Goal: Communication & Community: Answer question/provide support

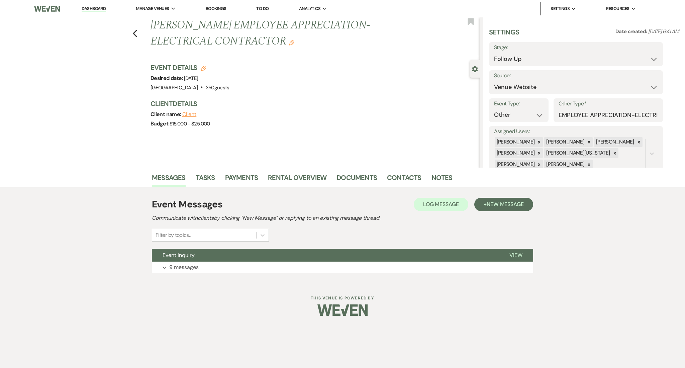
click at [84, 3] on li "Dashboard" at bounding box center [93, 8] width 31 height 13
click at [92, 9] on link "Dashboard" at bounding box center [94, 9] width 24 height 6
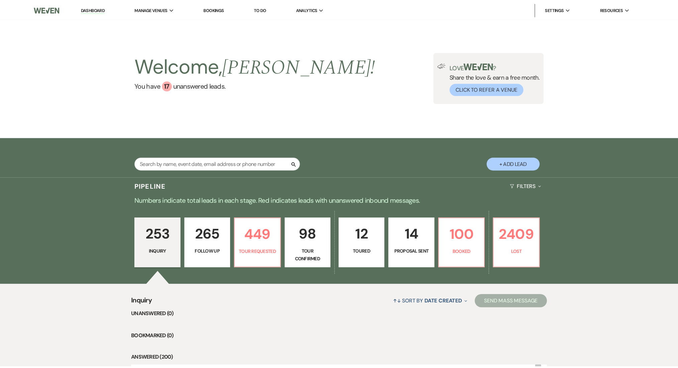
scroll to position [44, 0]
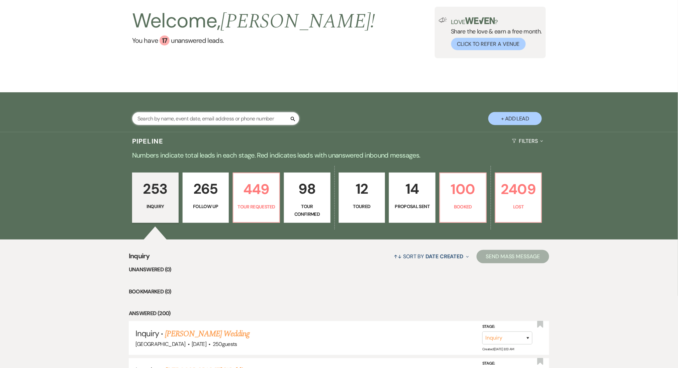
click at [179, 118] on input "text" at bounding box center [215, 118] width 167 height 13
paste input "Sudhir Athni"
type input "Sudhir Athni"
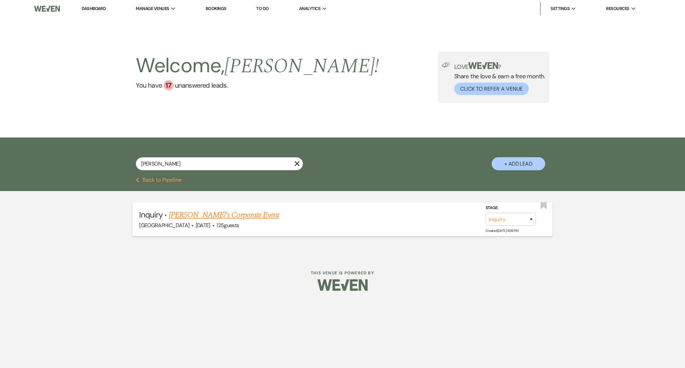
click at [226, 217] on link "Sudhir Athni's Corporate Event" at bounding box center [224, 215] width 110 height 12
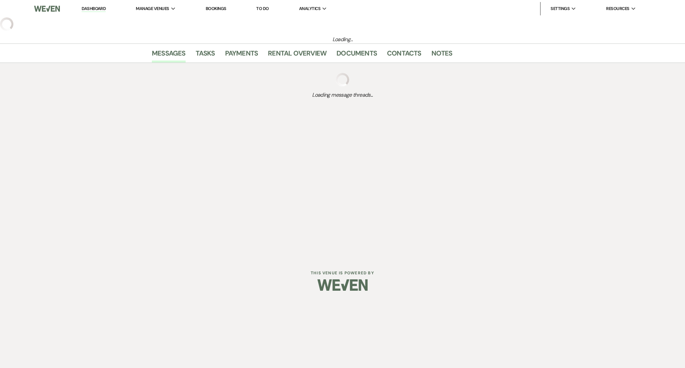
select select "5"
select select "9"
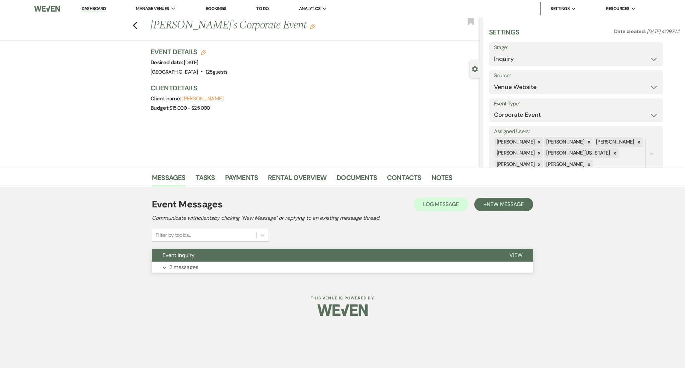
click at [196, 264] on p "2 messages" at bounding box center [183, 267] width 29 height 9
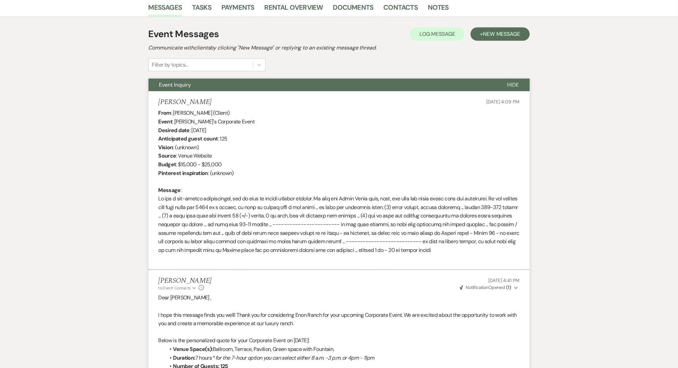
scroll to position [178, 0]
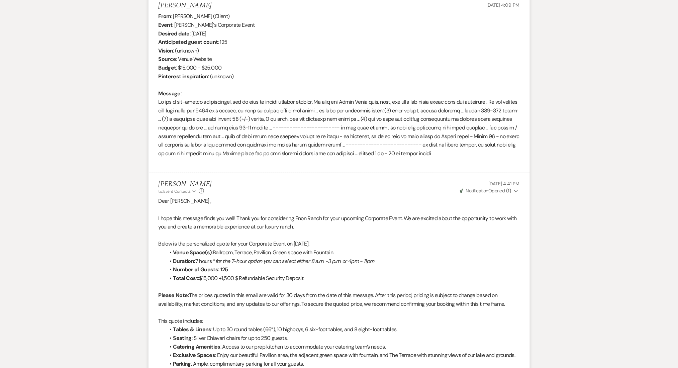
scroll to position [268, 0]
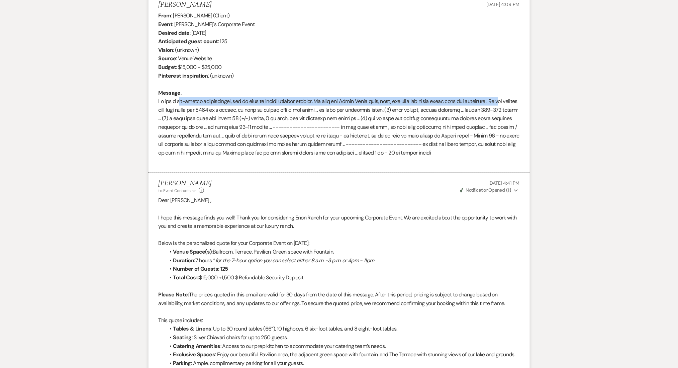
drag, startPoint x: 180, startPoint y: 105, endPoint x: 351, endPoint y: 99, distance: 170.7
click at [511, 98] on div "From : Sudhir Athni (Client) Event : Sudhir Athni's Corporate Event Desired dat…" at bounding box center [339, 88] width 361 height 154
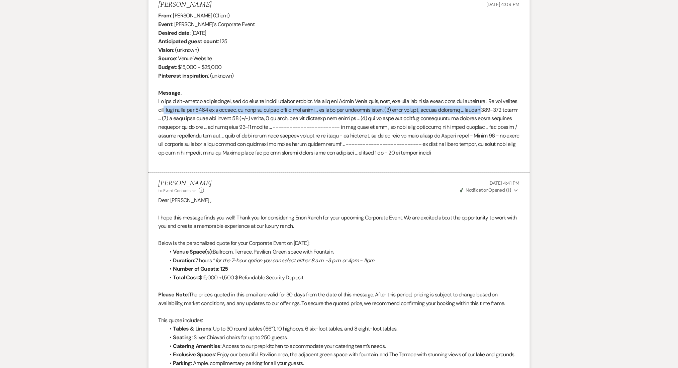
drag, startPoint x: 182, startPoint y: 111, endPoint x: 506, endPoint y: 111, distance: 324.1
click at [506, 111] on div "From : Sudhir Athni (Client) Event : Sudhir Athni's Corporate Event Desired dat…" at bounding box center [339, 88] width 361 height 154
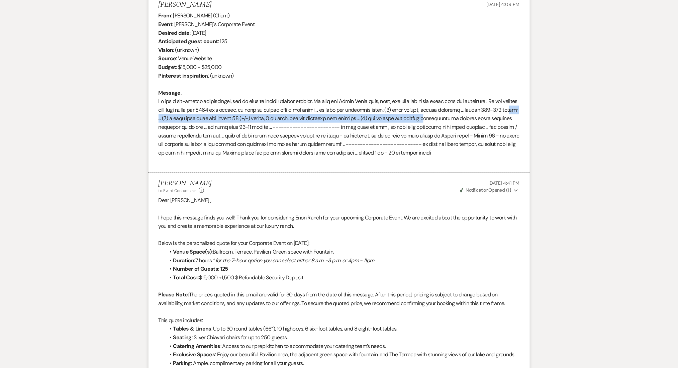
drag, startPoint x: 174, startPoint y: 118, endPoint x: 450, endPoint y: 116, distance: 276.3
click at [450, 116] on div "From : Sudhir Athni (Client) Event : Sudhir Athni's Corporate Event Desired dat…" at bounding box center [339, 88] width 361 height 154
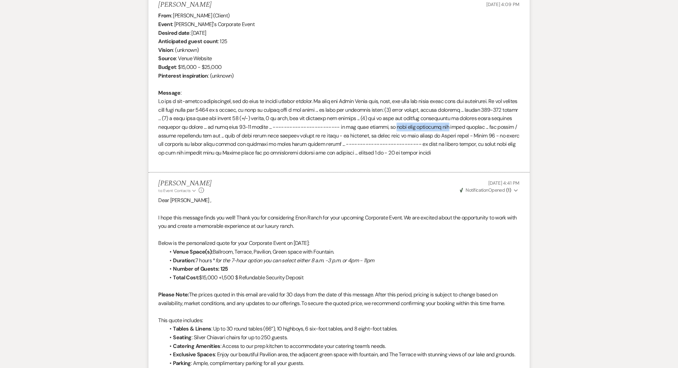
drag, startPoint x: 405, startPoint y: 125, endPoint x: 457, endPoint y: 128, distance: 51.9
click at [457, 128] on div "From : Sudhir Athni (Client) Event : Sudhir Athni's Corporate Event Desired dat…" at bounding box center [339, 88] width 361 height 154
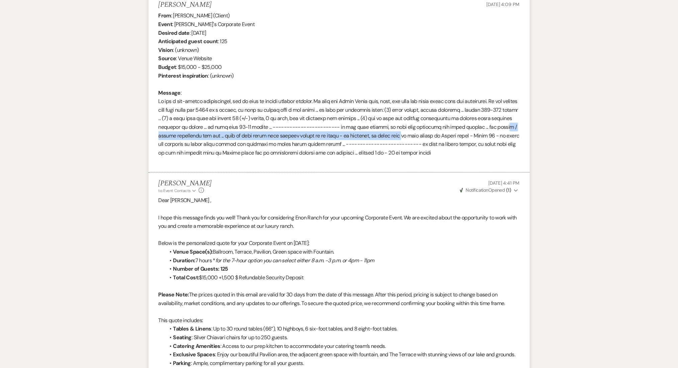
drag, startPoint x: 168, startPoint y: 134, endPoint x: 414, endPoint y: 139, distance: 246.5
click at [414, 139] on div "From : Sudhir Athni (Client) Event : Sudhir Athni's Corporate Event Desired dat…" at bounding box center [339, 88] width 361 height 154
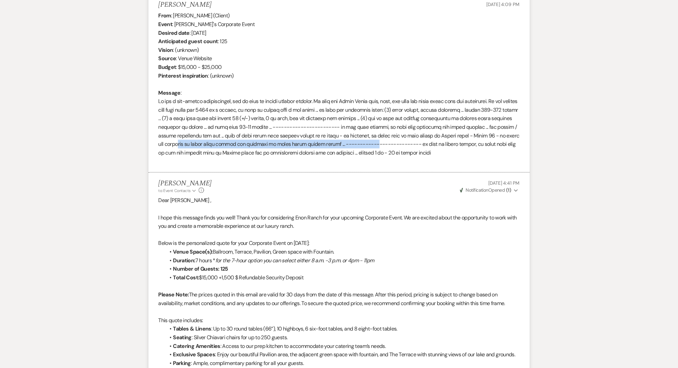
drag, startPoint x: 191, startPoint y: 144, endPoint x: 378, endPoint y: 143, distance: 187.3
click at [378, 143] on div "From : Sudhir Athni (Client) Event : Sudhir Athni's Corporate Event Desired dat…" at bounding box center [339, 88] width 361 height 154
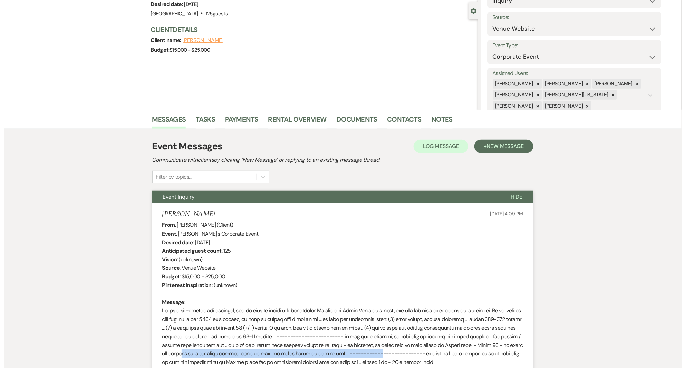
scroll to position [0, 0]
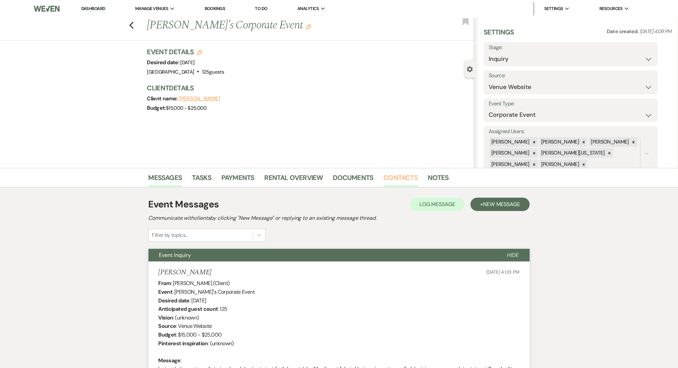
click at [387, 176] on link "Contacts" at bounding box center [401, 179] width 34 height 15
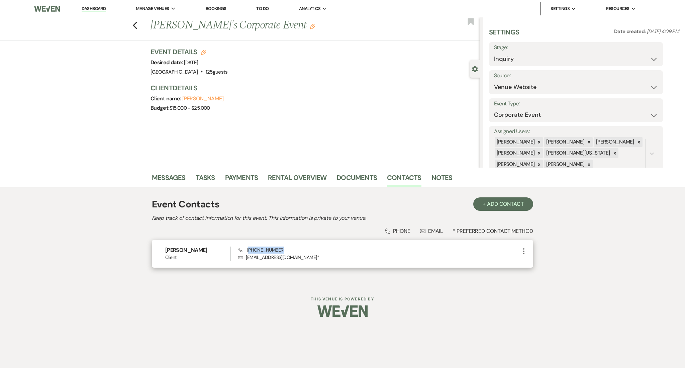
drag, startPoint x: 280, startPoint y: 248, endPoint x: 249, endPoint y: 251, distance: 31.6
click at [249, 251] on div "Phone (478) 221-2089 Envelope internet@athni.com *" at bounding box center [378, 253] width 281 height 14
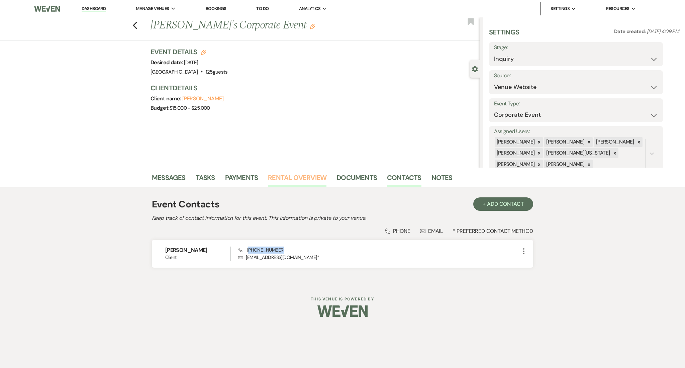
copy span "478) 221-2089"
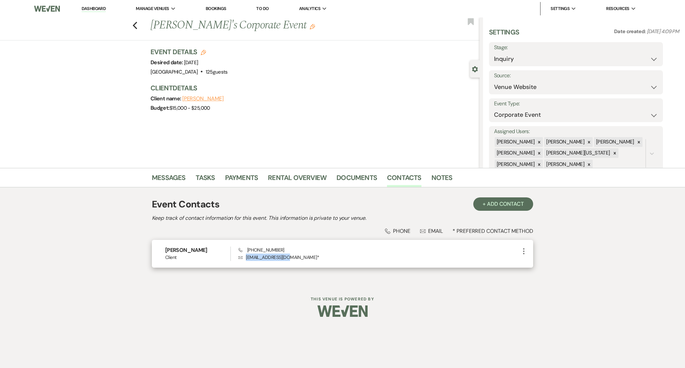
drag, startPoint x: 285, startPoint y: 259, endPoint x: 244, endPoint y: 257, distance: 41.5
click at [244, 257] on p "Envelope internet@athni.com *" at bounding box center [378, 257] width 281 height 7
copy p "internet@athni.com"
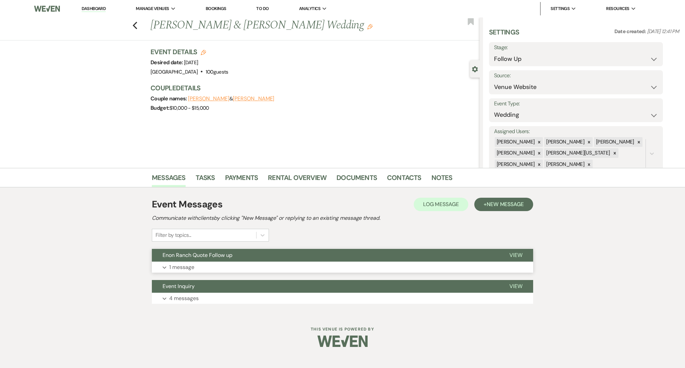
click at [211, 260] on button "Enon Ranch Quote Follow up" at bounding box center [325, 255] width 347 height 13
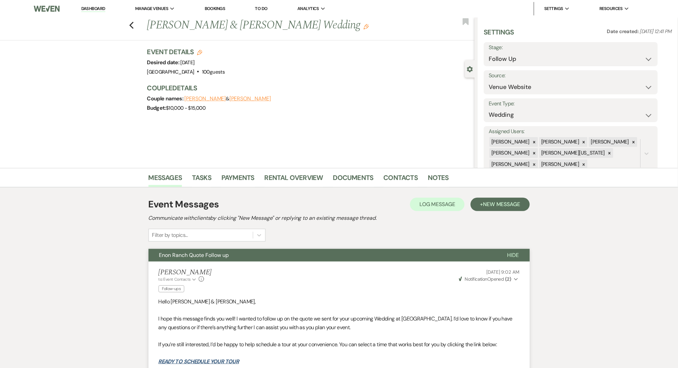
click at [163, 25] on h1 "Ibrahim & Jimmele Jones's Wedding Edit" at bounding box center [277, 25] width 260 height 16
click at [202, 27] on h1 "Ibrahim & Jimmele Jones's Wedding Edit" at bounding box center [277, 25] width 260 height 16
copy h1 "Jimmele"
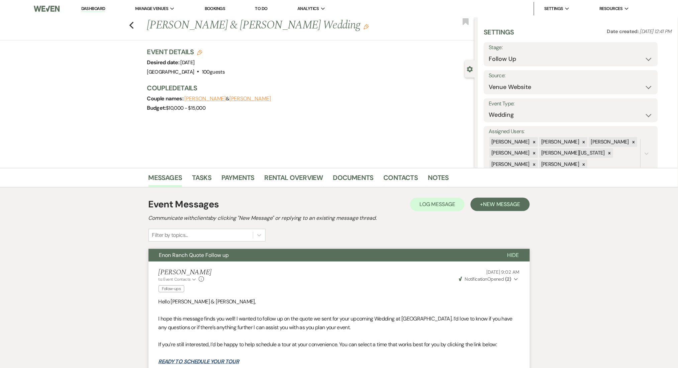
click at [100, 130] on div "Previous Ibrahim & Jimmele Jones's Wedding Edit Bookmark Gear Settings Settings…" at bounding box center [237, 92] width 475 height 151
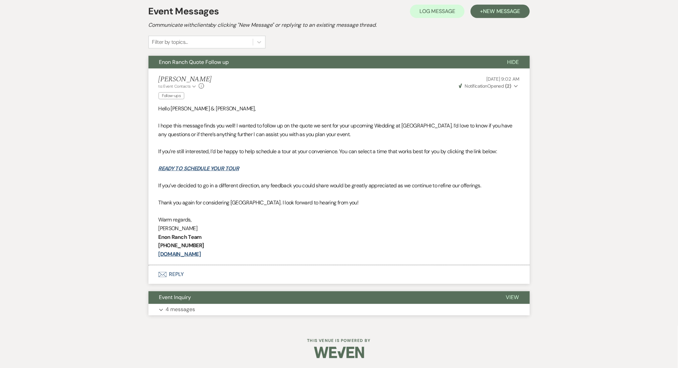
click at [202, 305] on button "Expand 4 messages" at bounding box center [338, 309] width 381 height 11
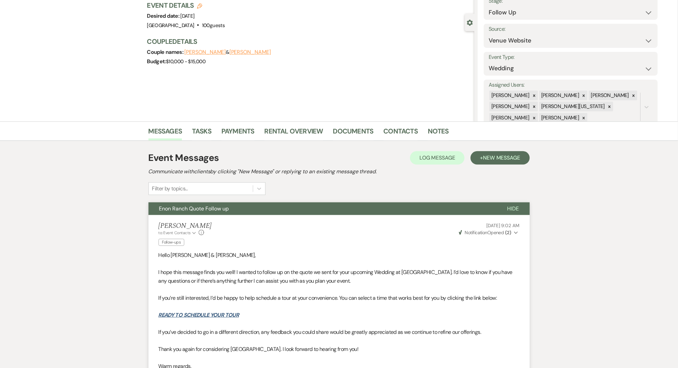
scroll to position [0, 0]
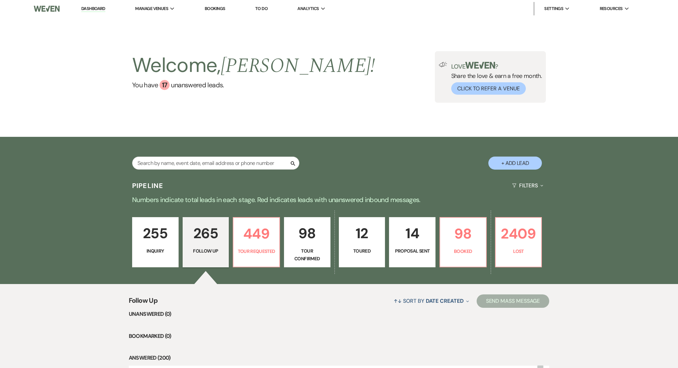
select select "9"
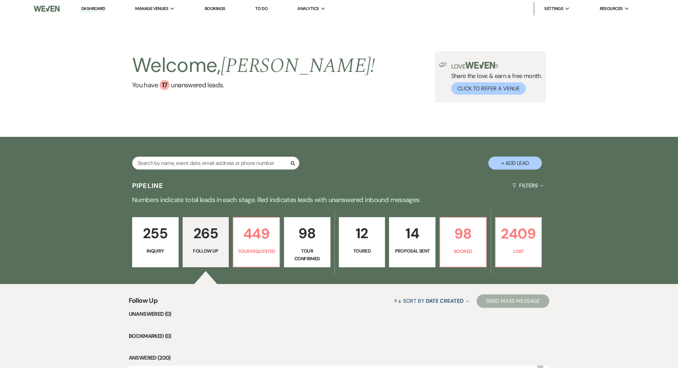
select select "9"
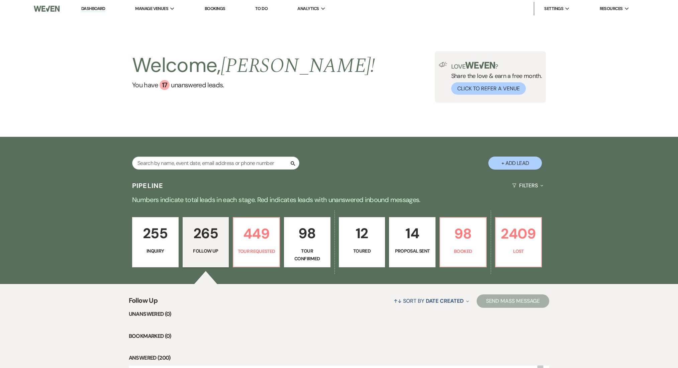
select select "9"
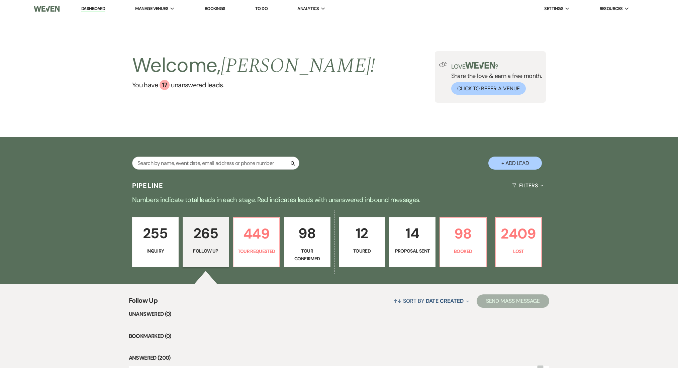
select select "9"
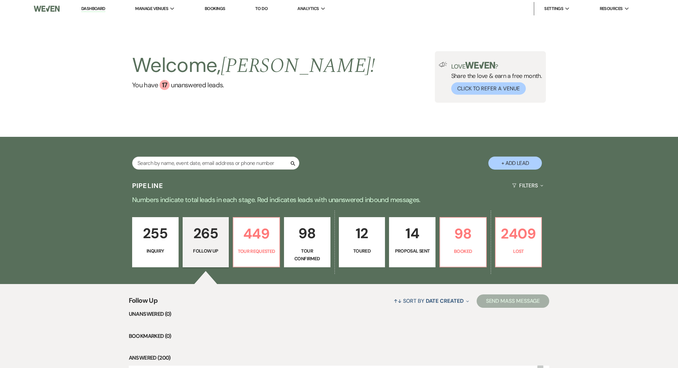
select select "9"
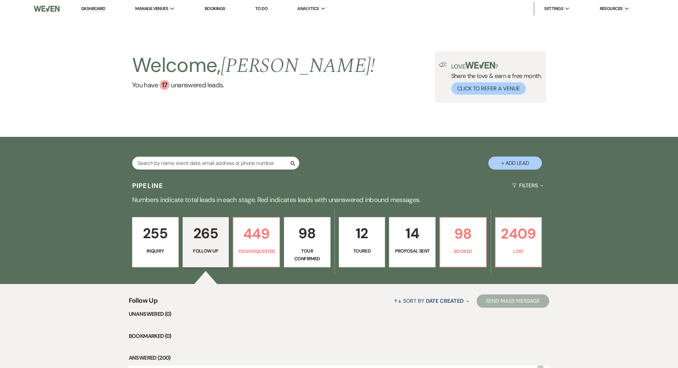
select select "9"
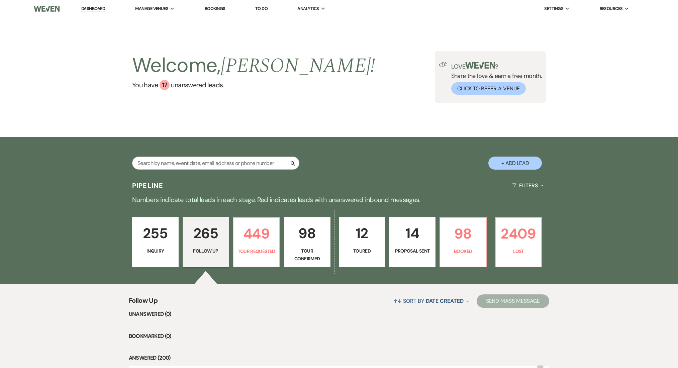
select select "9"
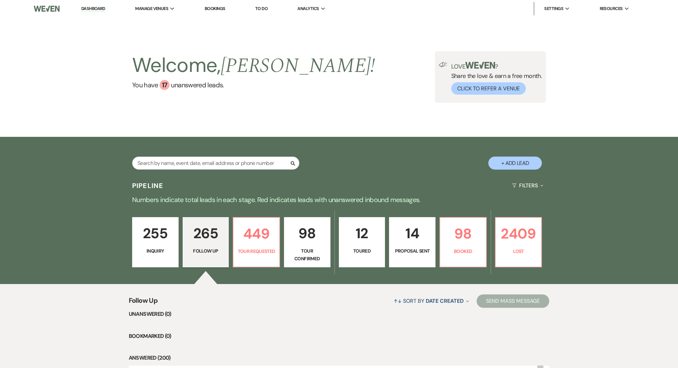
select select "9"
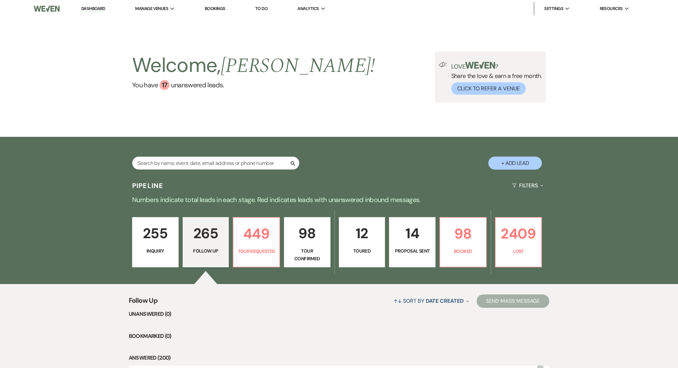
select select "9"
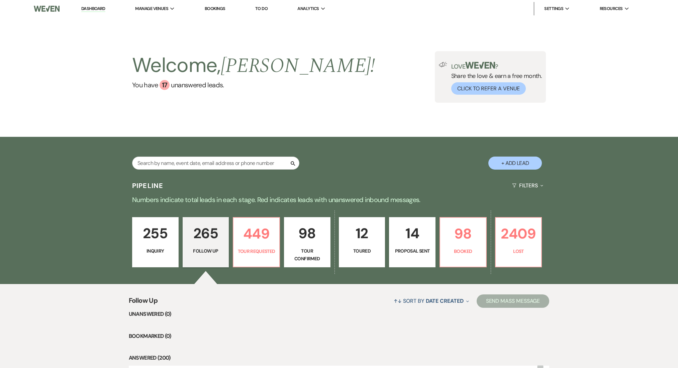
select select "9"
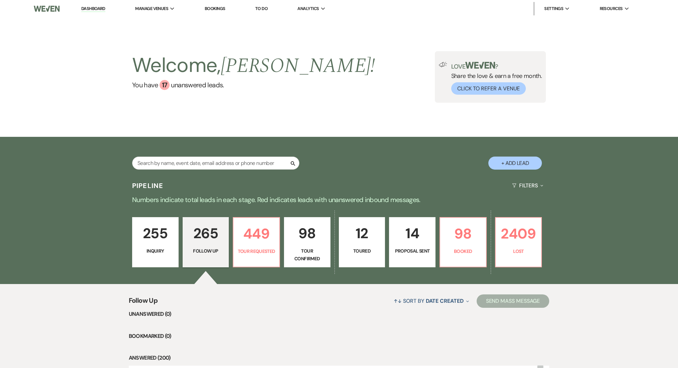
select select "9"
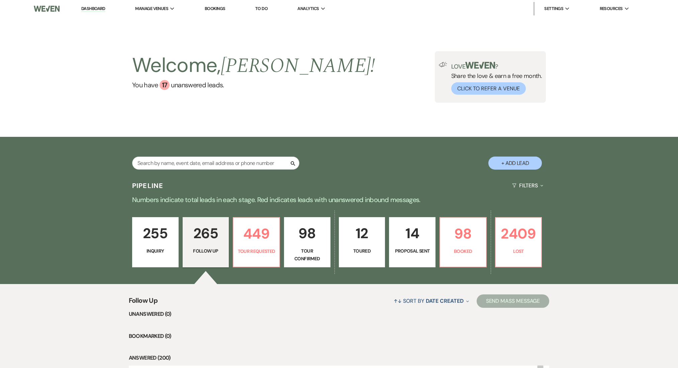
select select "9"
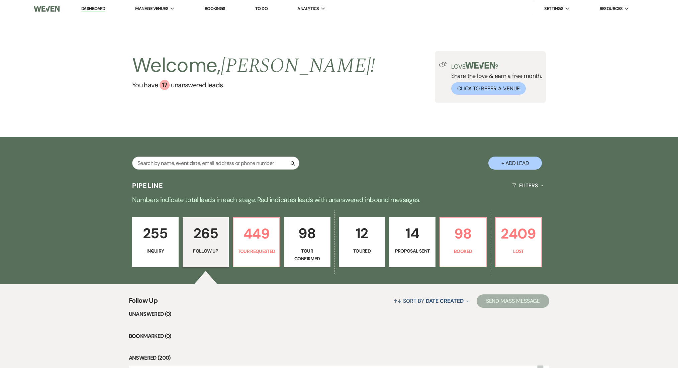
select select "9"
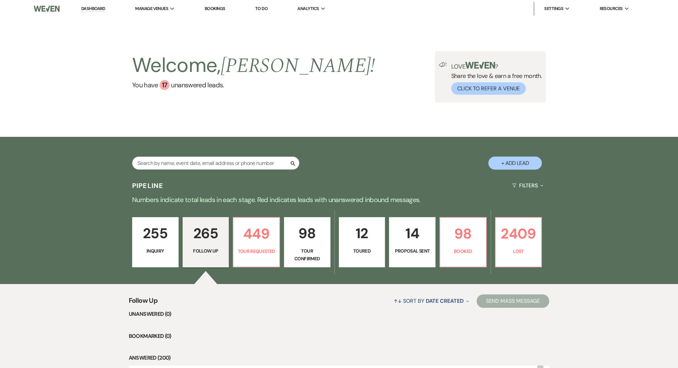
select select "9"
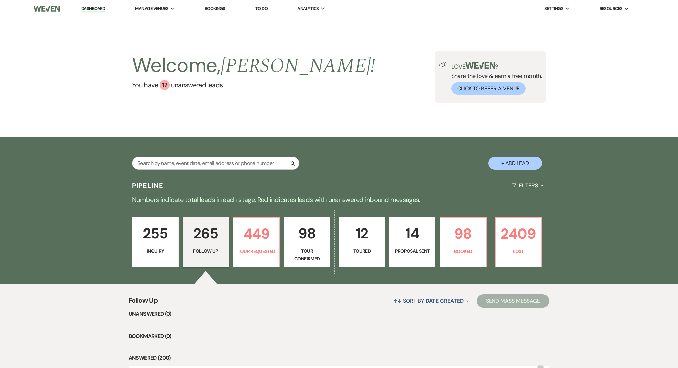
select select "9"
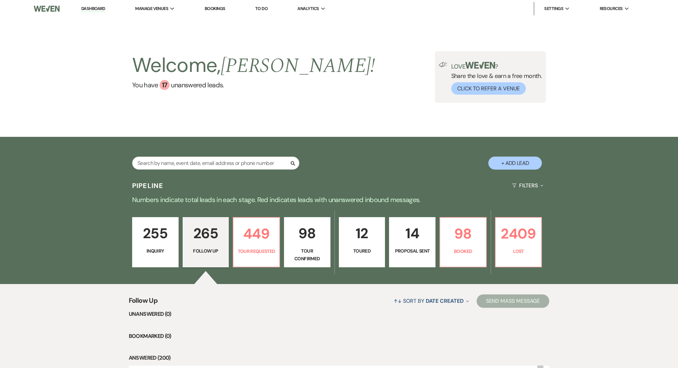
select select "9"
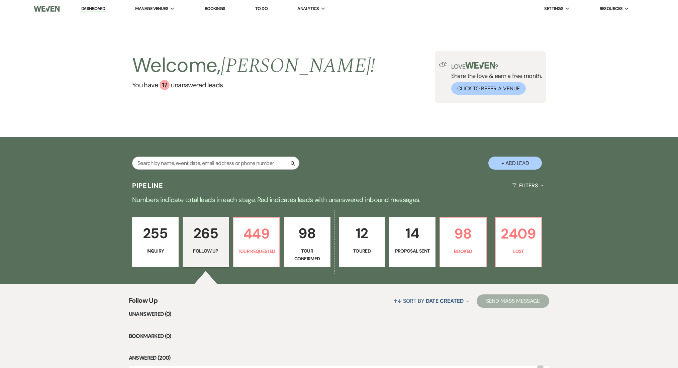
select select "9"
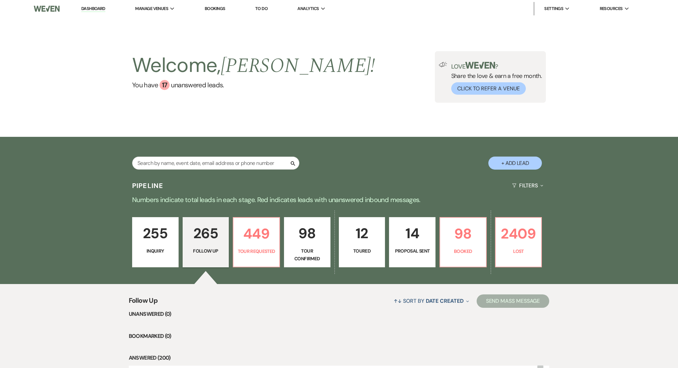
select select "9"
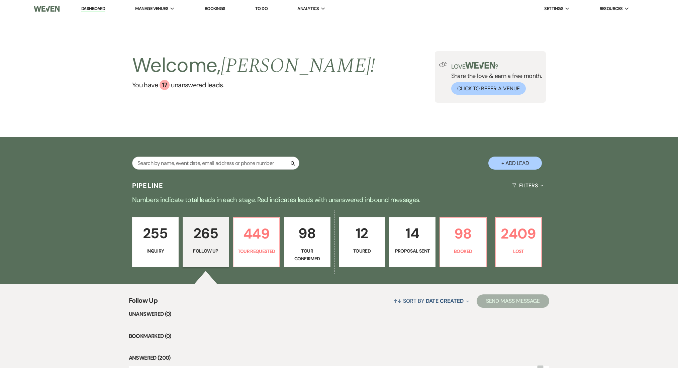
select select "9"
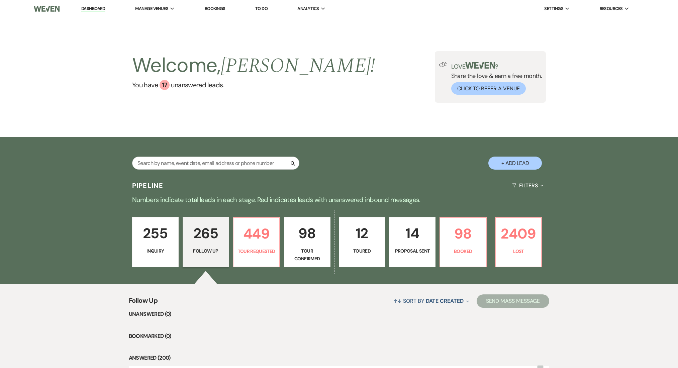
select select "9"
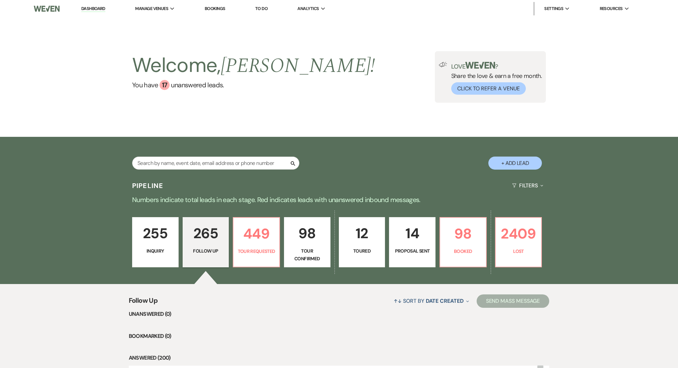
select select "9"
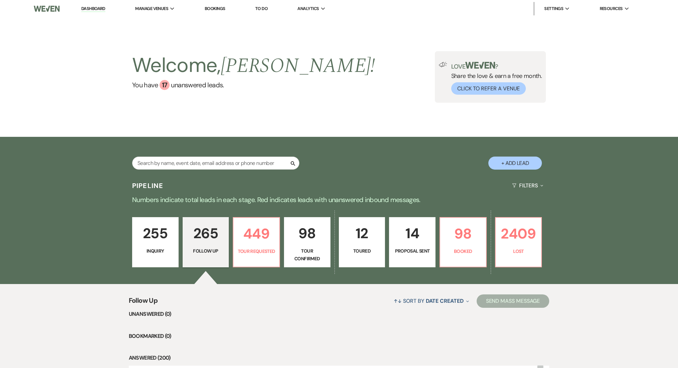
select select "9"
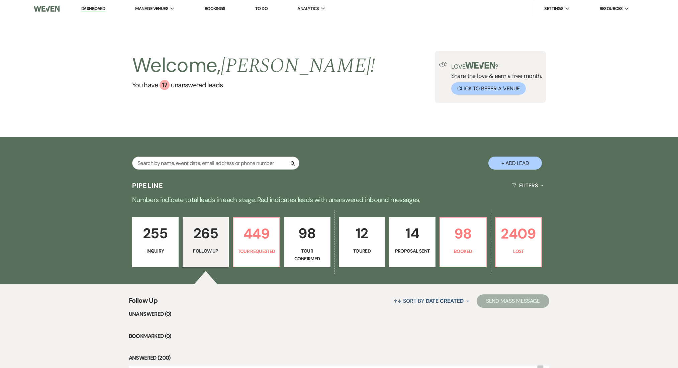
select select "9"
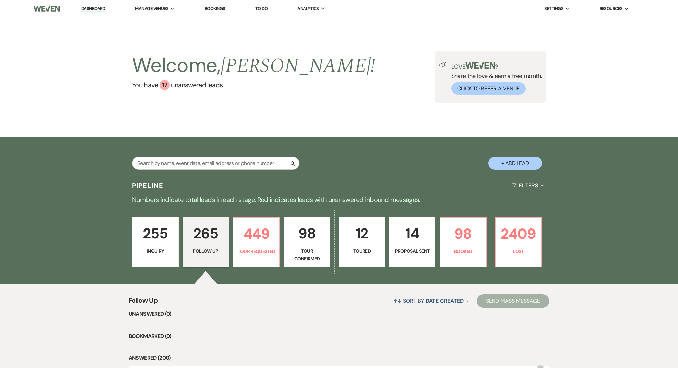
select select "9"
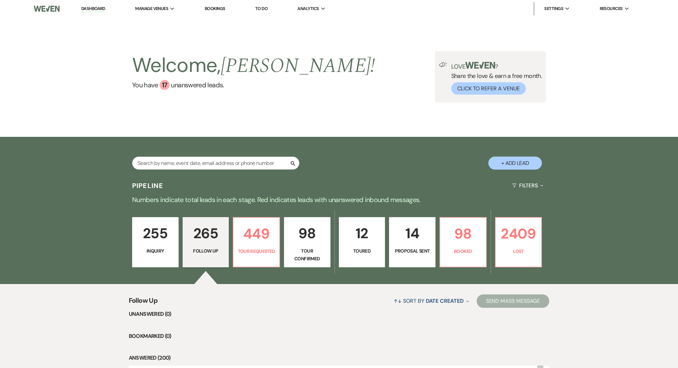
select select "9"
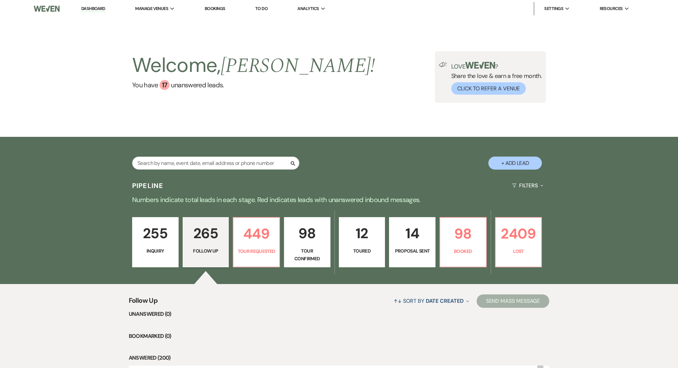
select select "9"
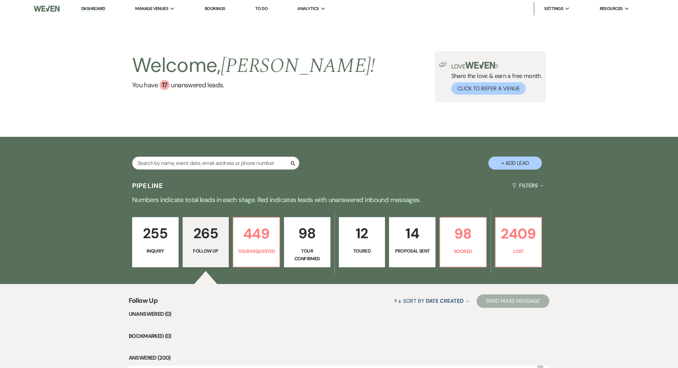
select select "9"
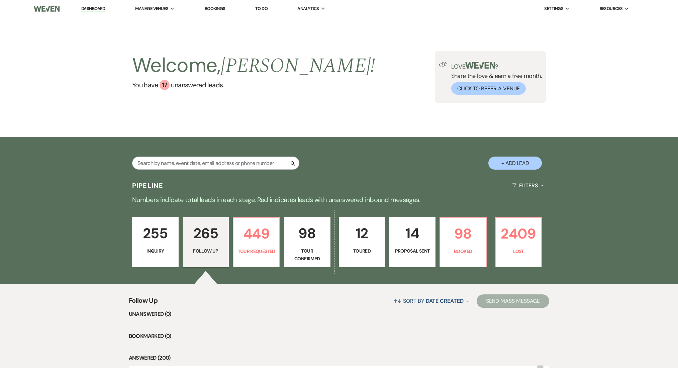
select select "9"
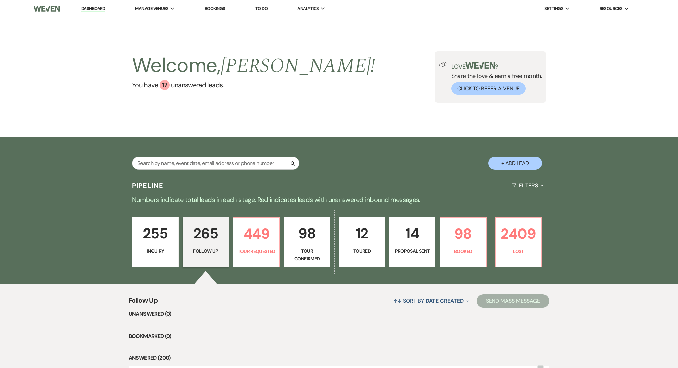
select select "9"
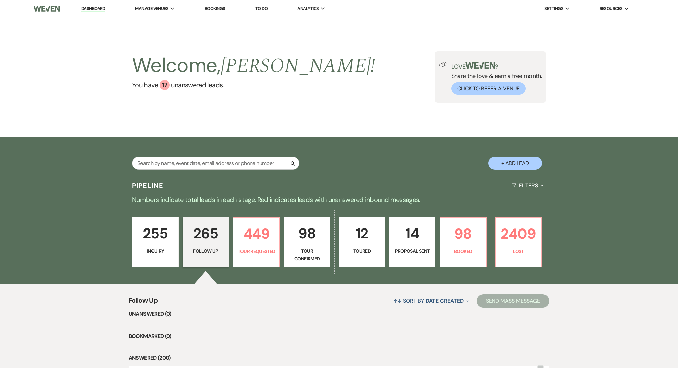
select select "9"
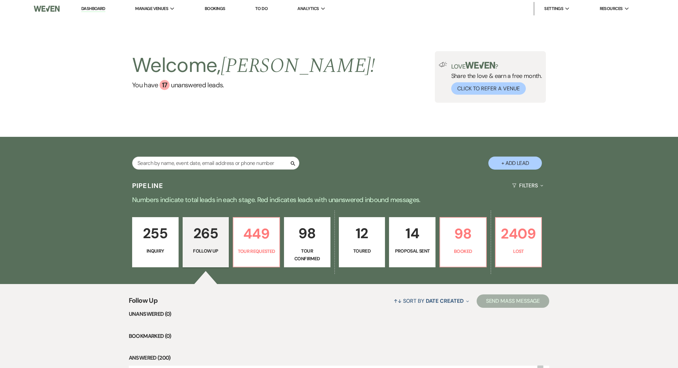
select select "9"
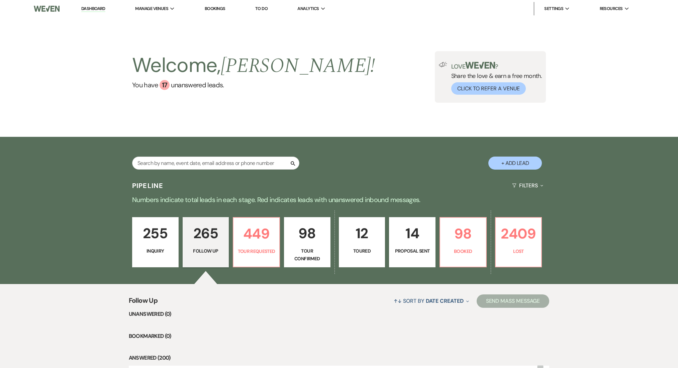
select select "9"
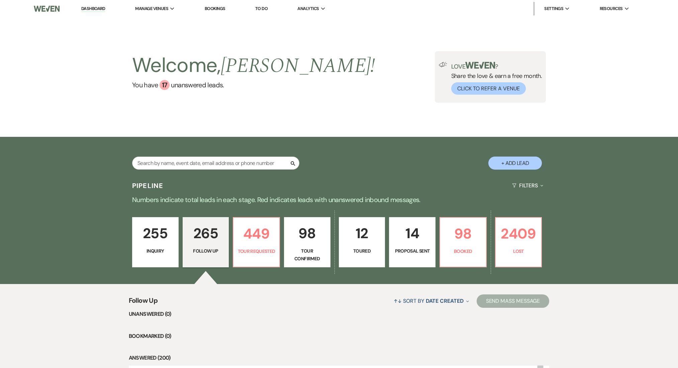
select select "9"
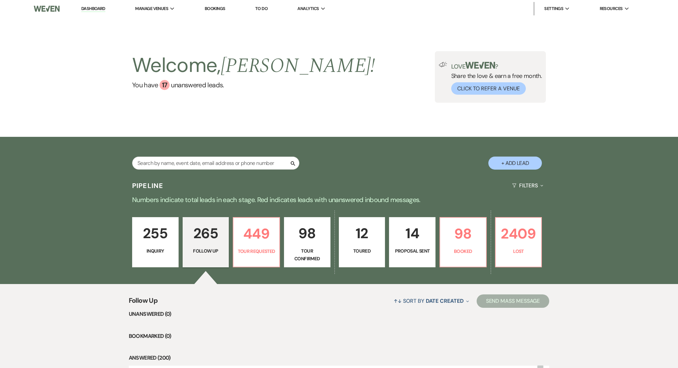
select select "9"
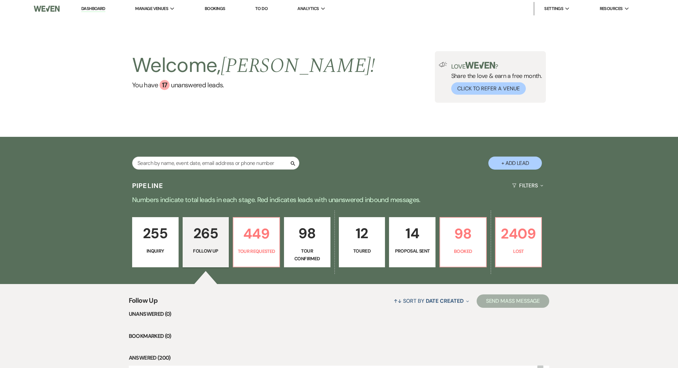
select select "9"
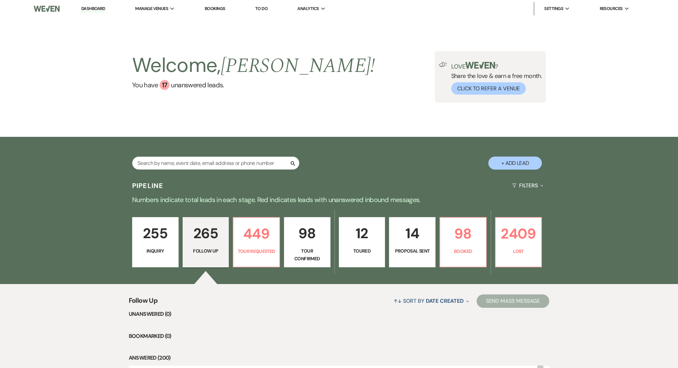
select select "9"
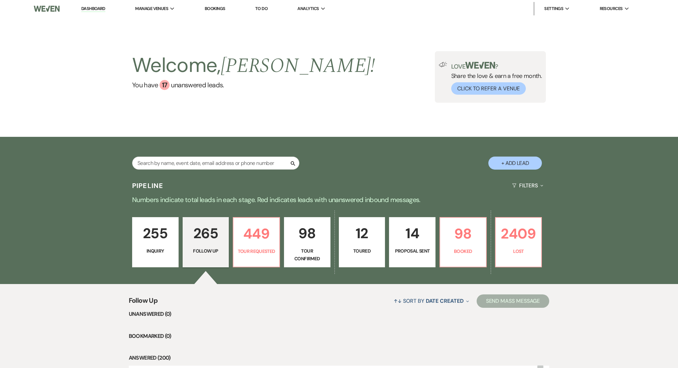
select select "9"
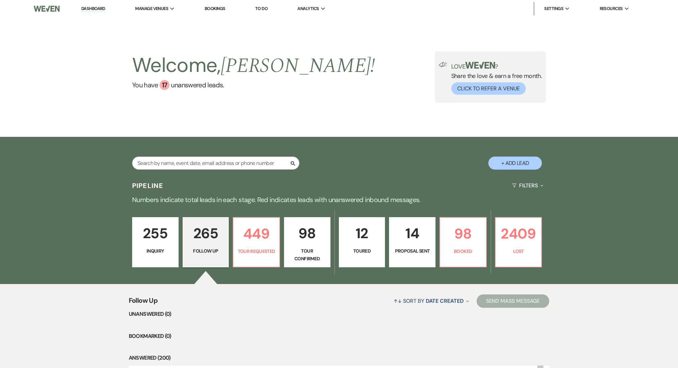
select select "9"
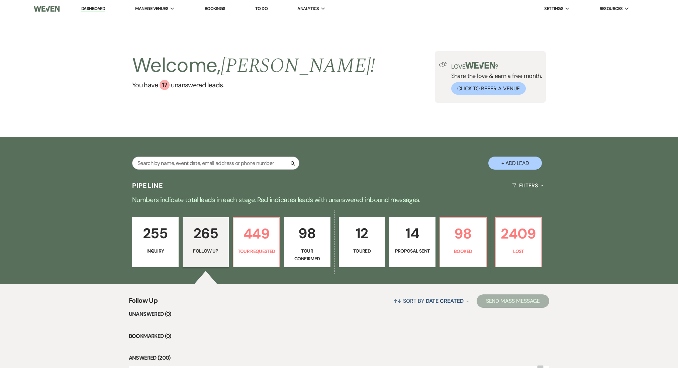
select select "9"
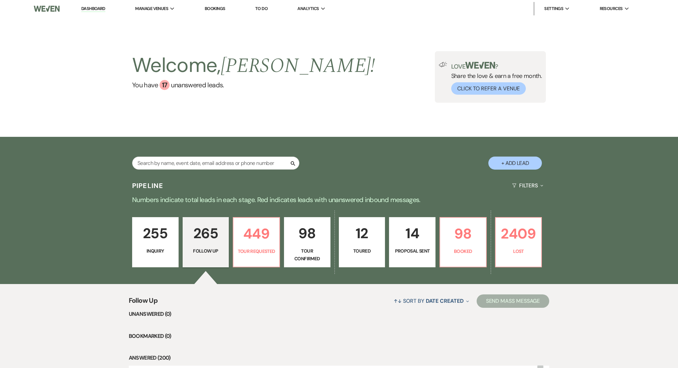
select select "9"
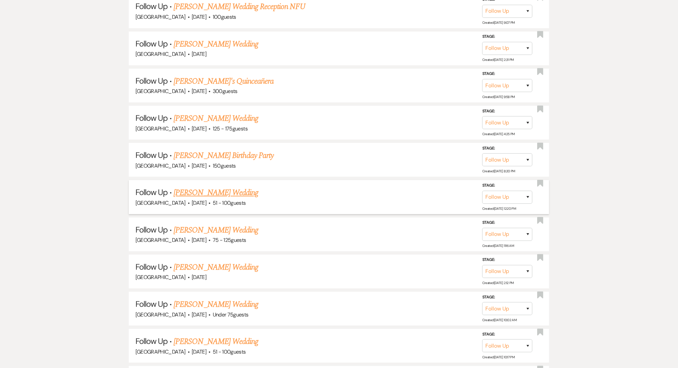
scroll to position [713, 0]
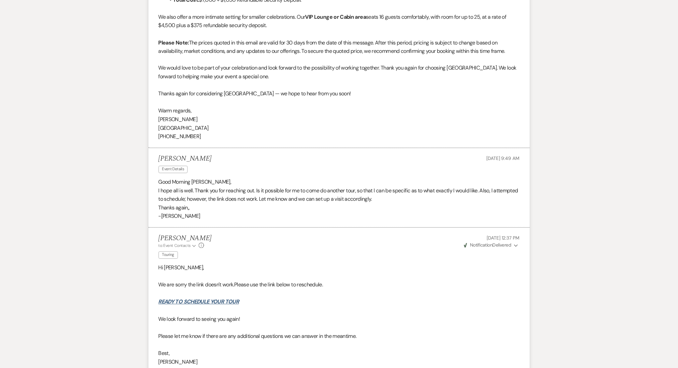
scroll to position [535, 0]
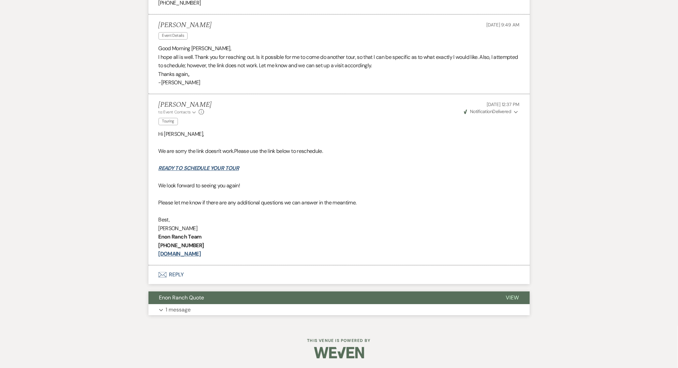
click at [178, 307] on p "1 message" at bounding box center [178, 309] width 25 height 9
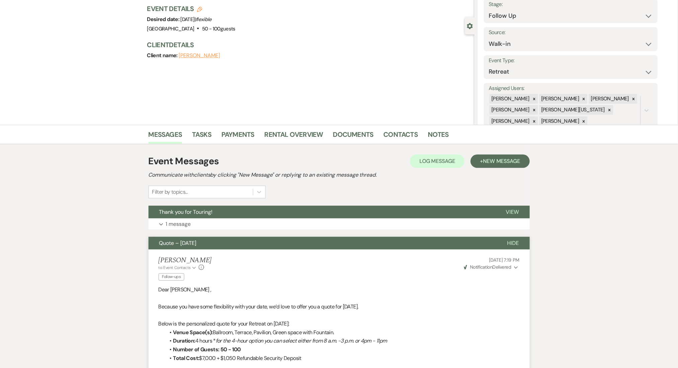
scroll to position [0, 0]
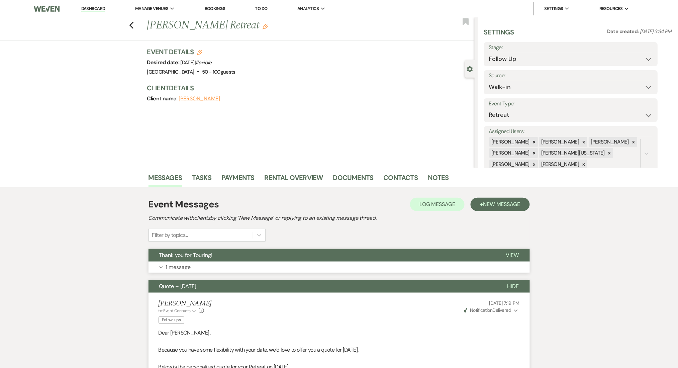
click at [193, 265] on button "Expand 1 message" at bounding box center [338, 267] width 381 height 11
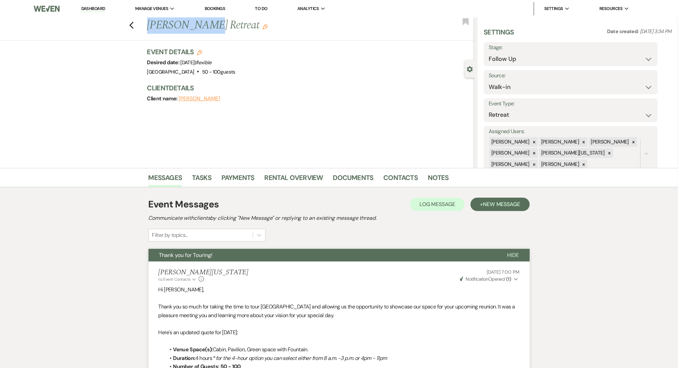
drag, startPoint x: 207, startPoint y: 26, endPoint x: 152, endPoint y: 27, distance: 55.9
click at [152, 27] on h1 "Khary Wright's Retreat Edit" at bounding box center [277, 25] width 260 height 16
copy h1 "Khary Wright"
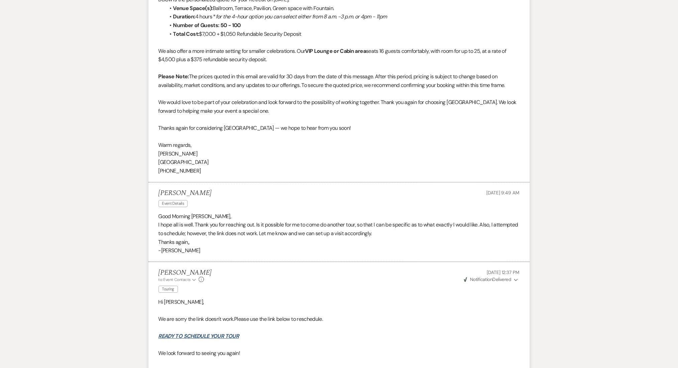
scroll to position [778, 0]
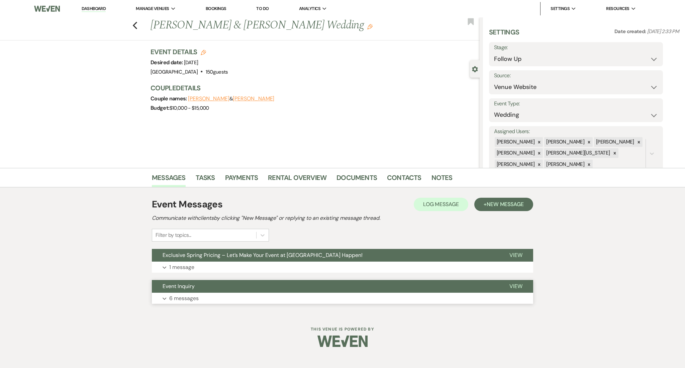
click at [201, 296] on button "Expand 6 messages" at bounding box center [342, 298] width 381 height 11
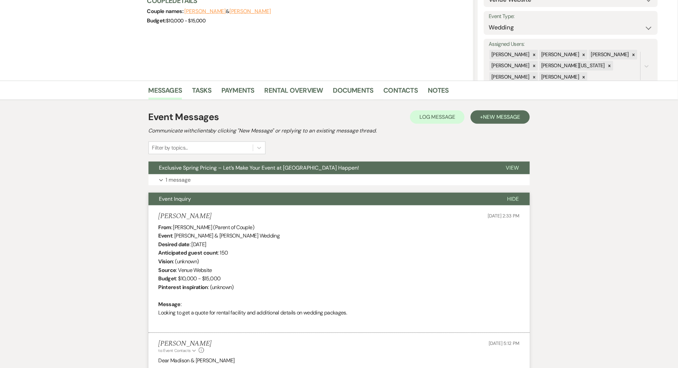
scroll to position [134, 0]
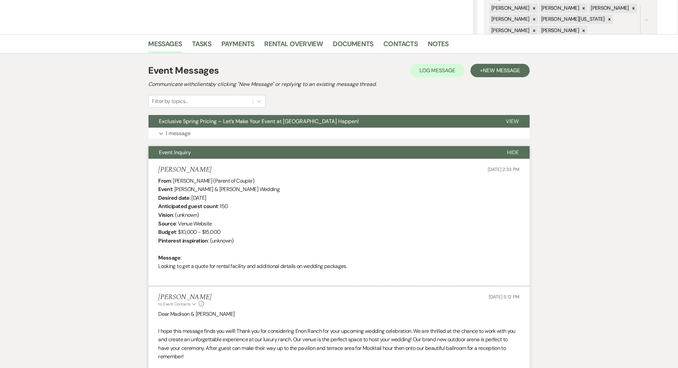
drag, startPoint x: 217, startPoint y: 168, endPoint x: 149, endPoint y: 166, distance: 67.9
click at [149, 166] on li "[PERSON_NAME] [DATE] 2:33 PM From : [PERSON_NAME] (Parent of Couple) Event : [P…" at bounding box center [338, 222] width 381 height 127
copy h5 "[PERSON_NAME]"
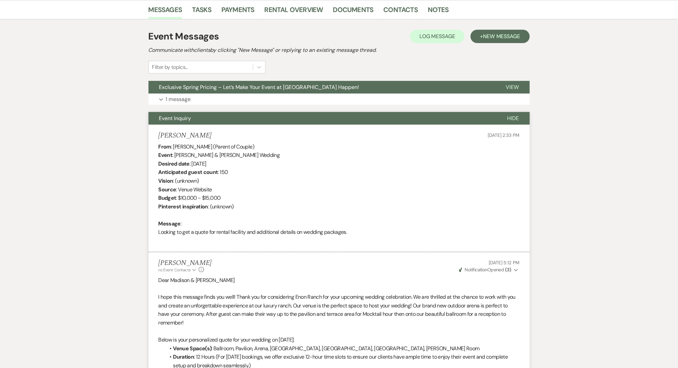
scroll to position [165, 0]
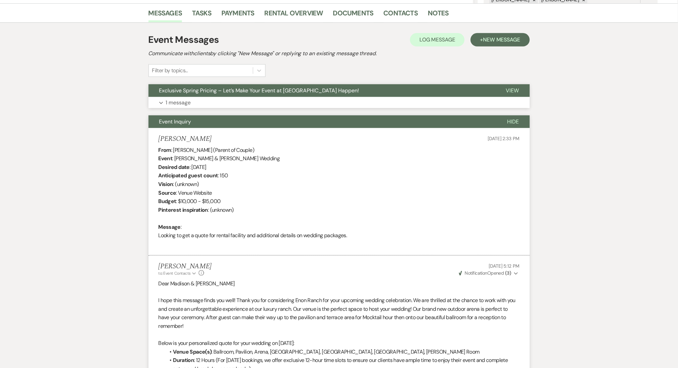
click at [237, 100] on button "Expand 1 message" at bounding box center [338, 102] width 381 height 11
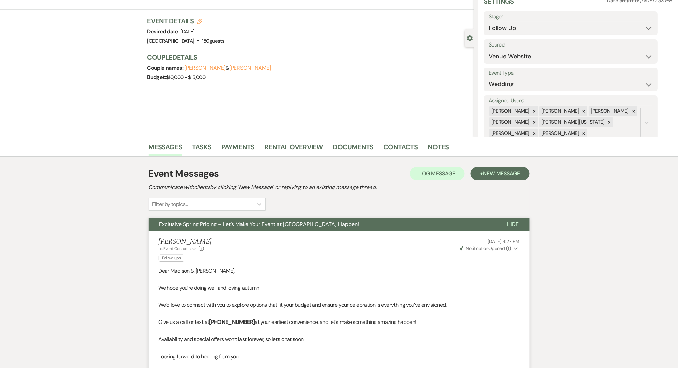
scroll to position [120, 0]
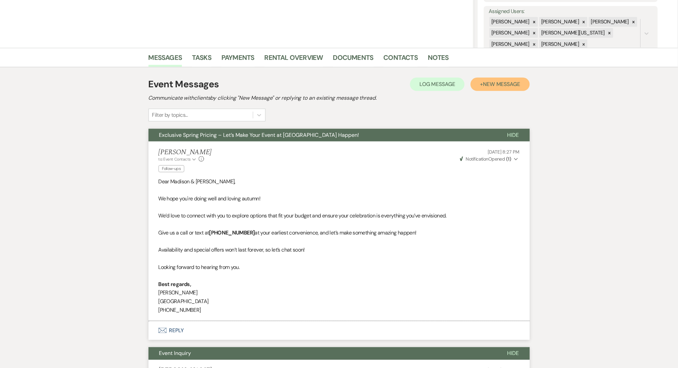
click at [513, 86] on span "New Message" at bounding box center [501, 84] width 37 height 7
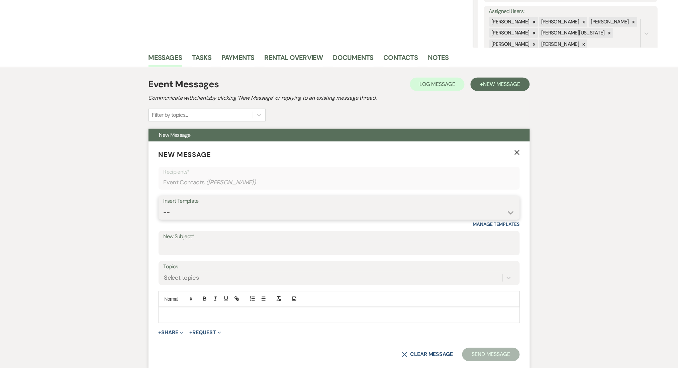
click at [215, 217] on select "-- Inquiry Follow Up Email #2 Contract Sending Template Payment Template Rental…" at bounding box center [339, 212] width 351 height 13
select select "4603"
click at [164, 206] on select "-- Inquiry Follow Up Email #2 Contract Sending Template Payment Template Rental…" at bounding box center [339, 212] width 351 height 13
type input "Checking In – Any Assistance Needed for Your Event?"
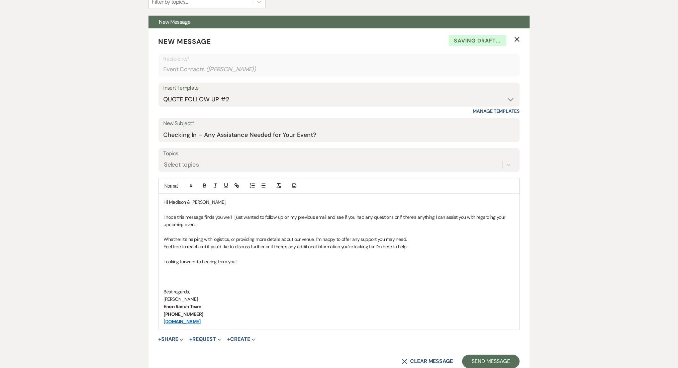
scroll to position [298, 0]
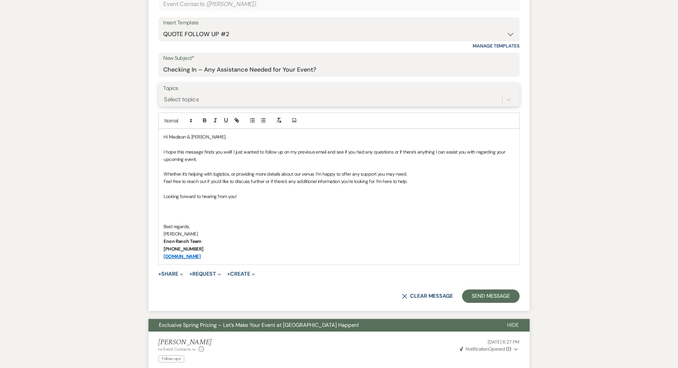
click at [199, 102] on div "Select topics" at bounding box center [181, 99] width 35 height 9
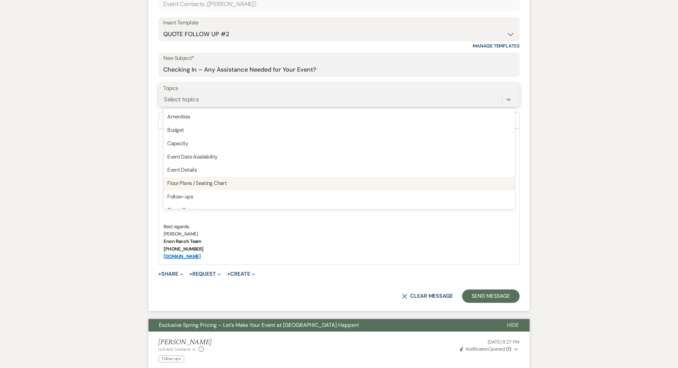
click at [188, 197] on div "Follow-ups" at bounding box center [339, 196] width 351 height 13
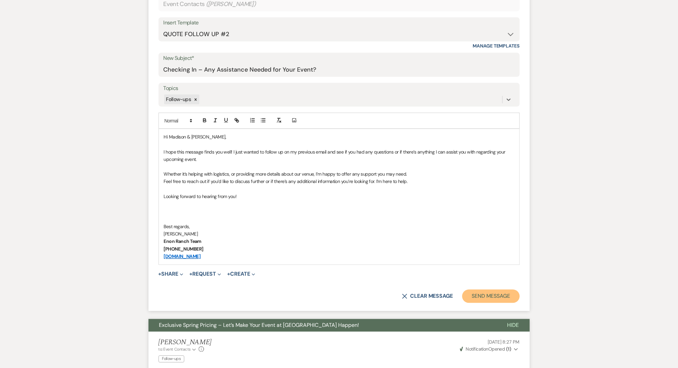
click at [484, 294] on button "Send Message" at bounding box center [490, 296] width 57 height 13
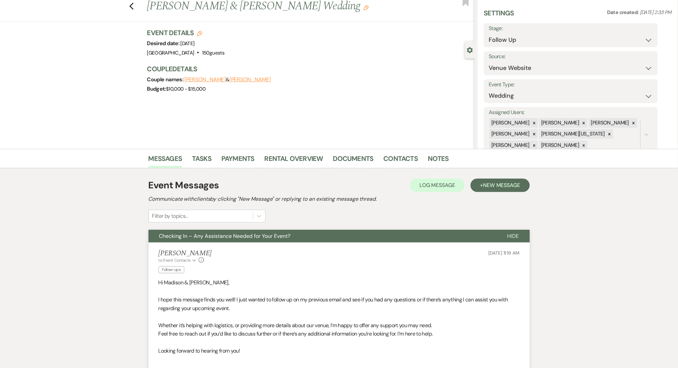
scroll to position [0, 0]
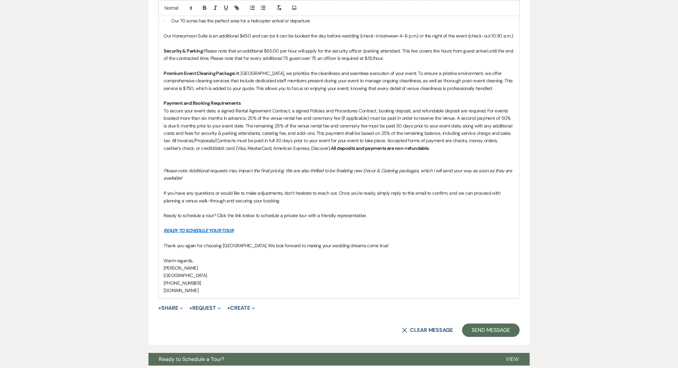
scroll to position [785, 0]
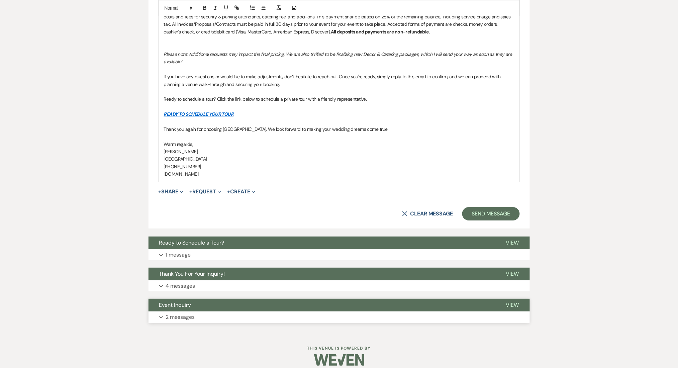
click at [198, 312] on button "Expand 2 messages" at bounding box center [338, 316] width 381 height 11
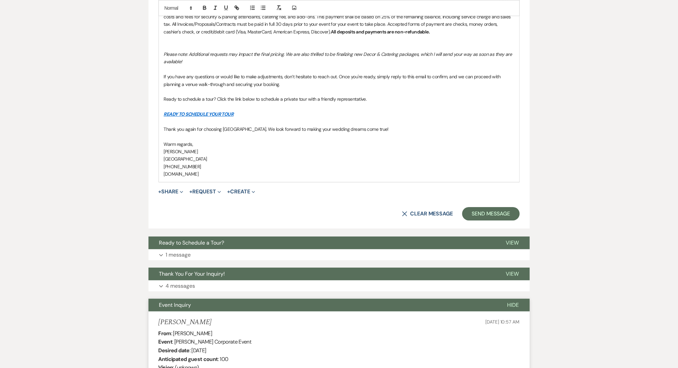
scroll to position [1053, 0]
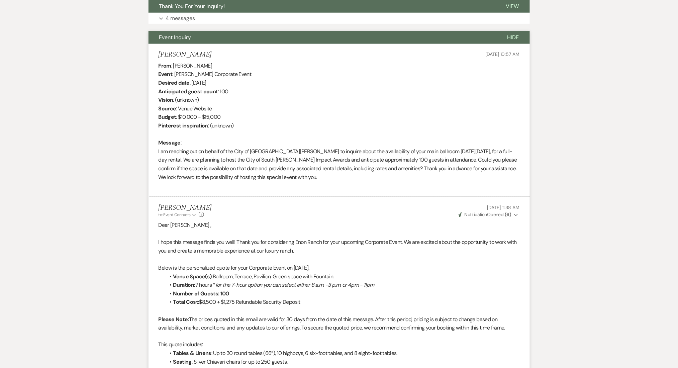
drag, startPoint x: 206, startPoint y: 44, endPoint x: 159, endPoint y: 43, distance: 47.2
click at [159, 51] on div "Naylah Daniels Aug 28, 2025, 10:57 AM" at bounding box center [339, 55] width 361 height 8
copy h5 "Naylah Daniels"
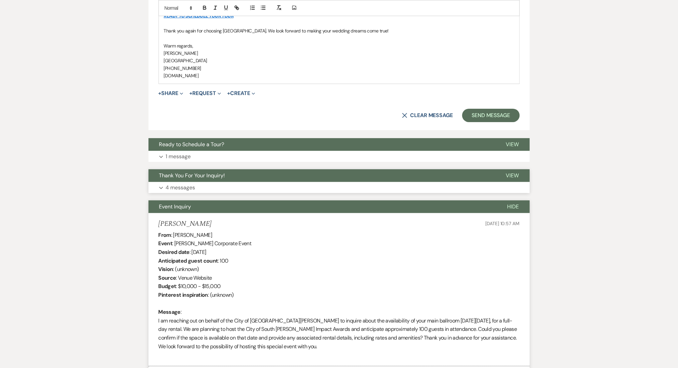
click at [214, 174] on button "Thank You For Your Inquiry!" at bounding box center [321, 175] width 347 height 13
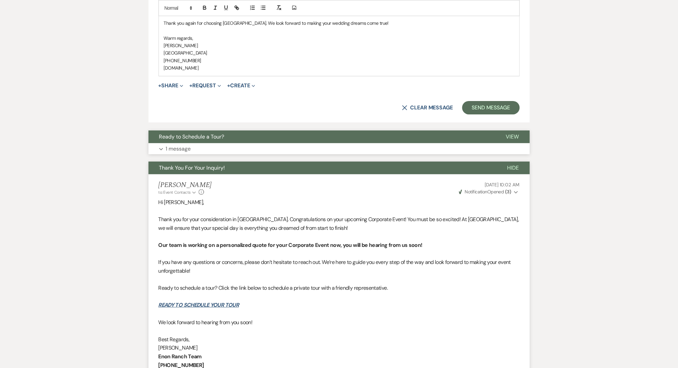
scroll to position [839, 0]
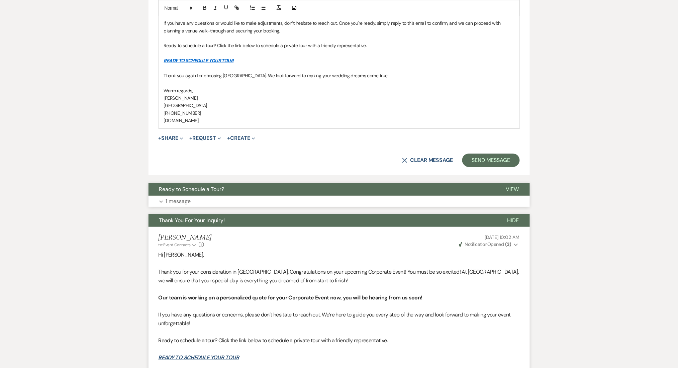
click at [221, 196] on button "Expand 1 message" at bounding box center [338, 201] width 381 height 11
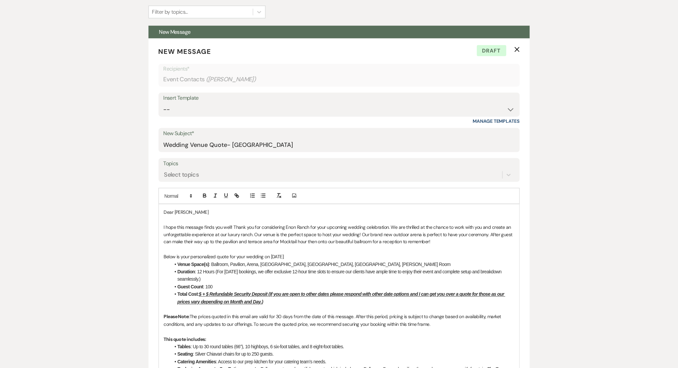
scroll to position [215, 0]
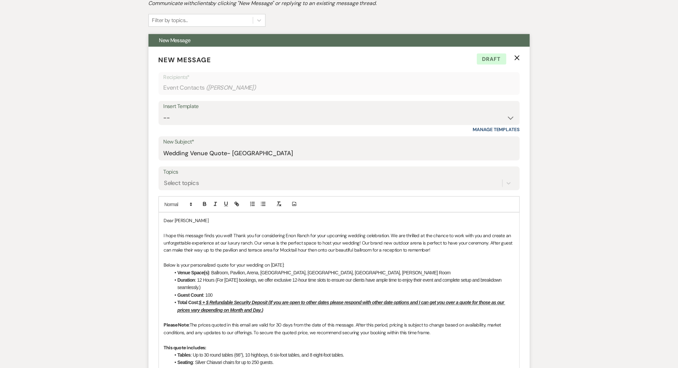
click at [185, 125] on div "Insert Template -- Inquiry Follow Up Email #2 Contract Sending Template Payment…" at bounding box center [339, 116] width 361 height 31
click at [181, 116] on select "-- Inquiry Follow Up Email #2 Contract Sending Template Payment Template Rental…" at bounding box center [339, 117] width 351 height 13
select select "4603"
click at [164, 111] on select "-- Inquiry Follow Up Email #2 Contract Sending Template Payment Template Rental…" at bounding box center [339, 117] width 351 height 13
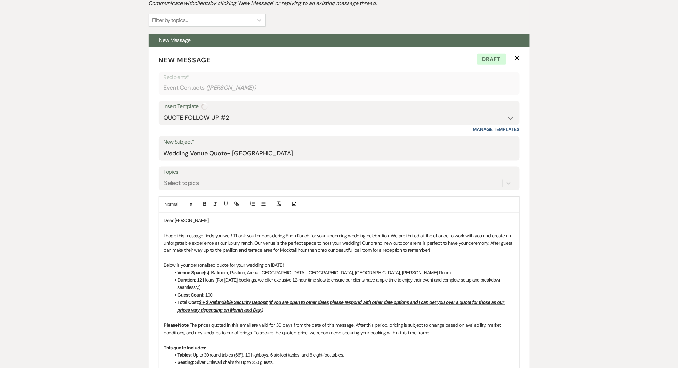
type input "Checking In – Any Assistance Needed for Your Event?"
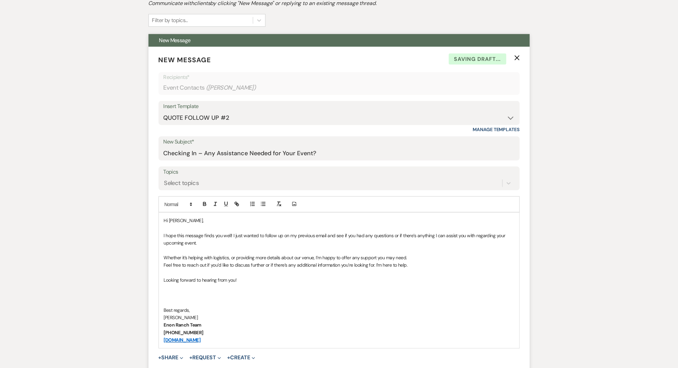
click at [203, 173] on label "Topics" at bounding box center [339, 172] width 351 height 10
click at [165, 179] on input "Topics" at bounding box center [164, 183] width 1 height 9
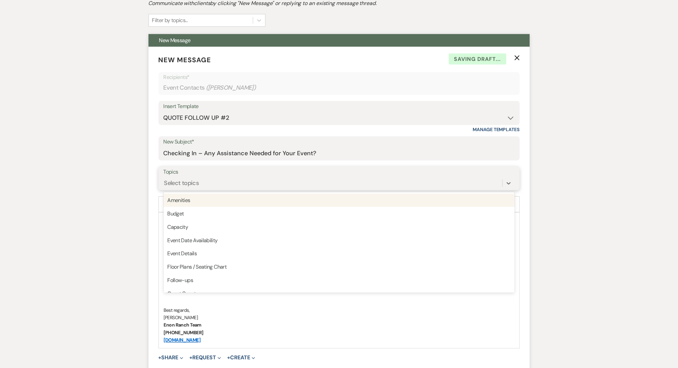
click at [184, 181] on div "Select topics" at bounding box center [181, 183] width 35 height 9
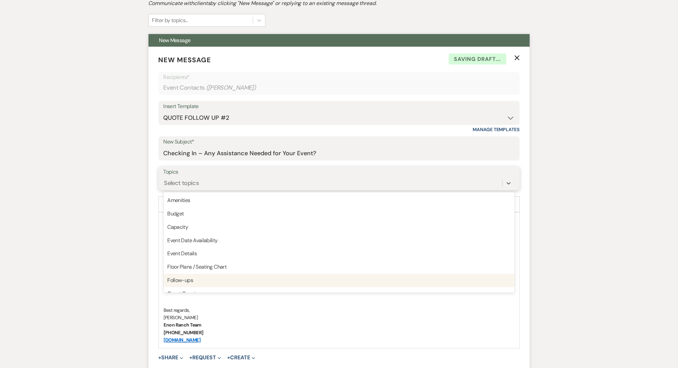
drag, startPoint x: 177, startPoint y: 282, endPoint x: 153, endPoint y: 271, distance: 26.6
click at [177, 283] on div "Follow-ups" at bounding box center [339, 280] width 351 height 13
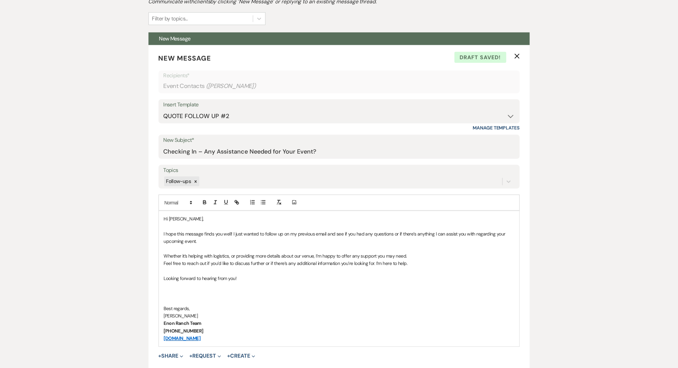
scroll to position [292, 0]
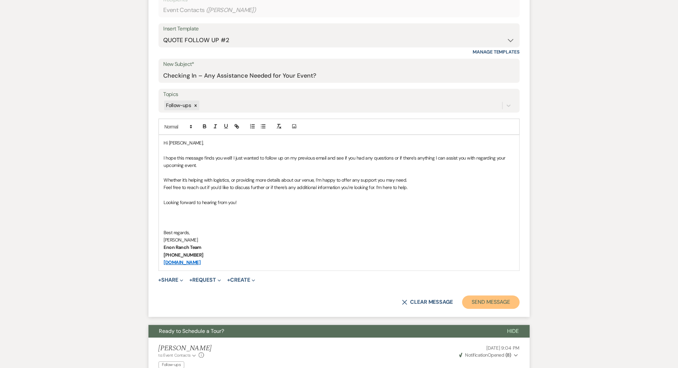
drag, startPoint x: 485, startPoint y: 300, endPoint x: 466, endPoint y: 293, distance: 20.4
click at [485, 300] on button "Send Message" at bounding box center [490, 302] width 57 height 13
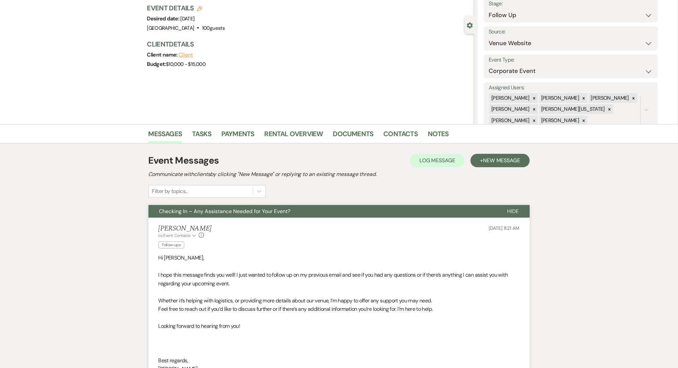
scroll to position [0, 0]
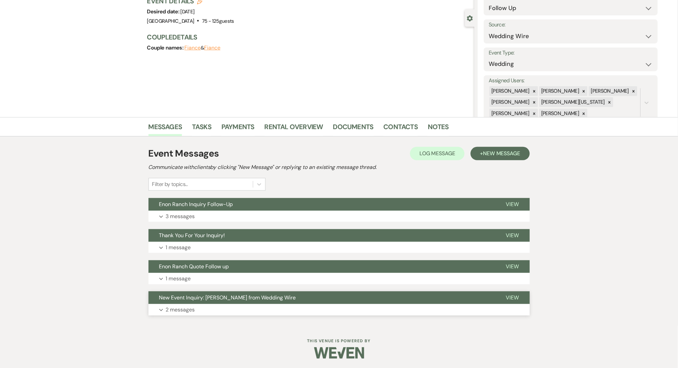
click at [176, 307] on p "2 messages" at bounding box center [180, 309] width 29 height 9
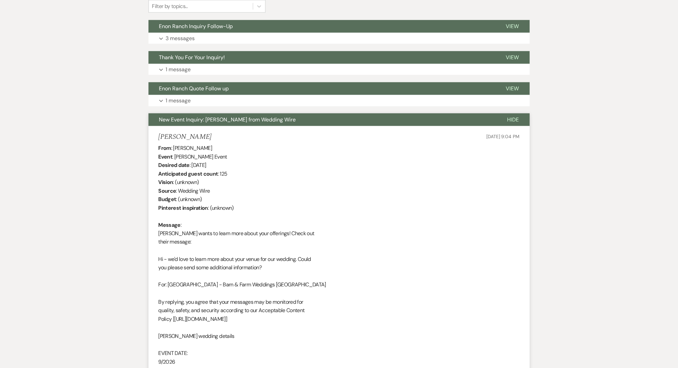
scroll to position [229, 0]
drag, startPoint x: 194, startPoint y: 140, endPoint x: 155, endPoint y: 134, distance: 40.2
click at [153, 134] on li "[PERSON_NAME] [DATE] 9:04 PM From : [PERSON_NAME] Event : [PERSON_NAME] Event D…" at bounding box center [338, 275] width 381 height 299
click at [188, 132] on h5 "[PERSON_NAME]" at bounding box center [185, 136] width 53 height 8
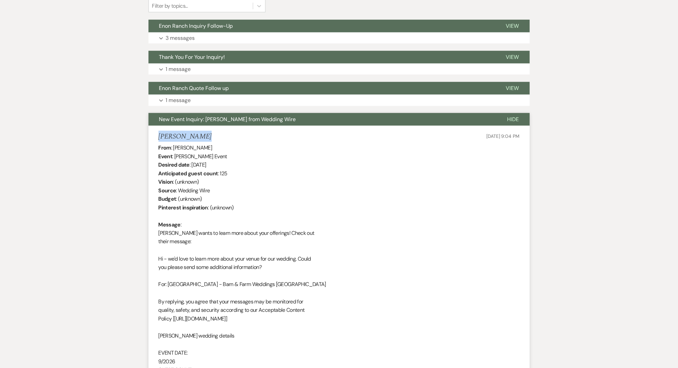
click at [188, 132] on h5 "[PERSON_NAME]" at bounding box center [185, 136] width 53 height 8
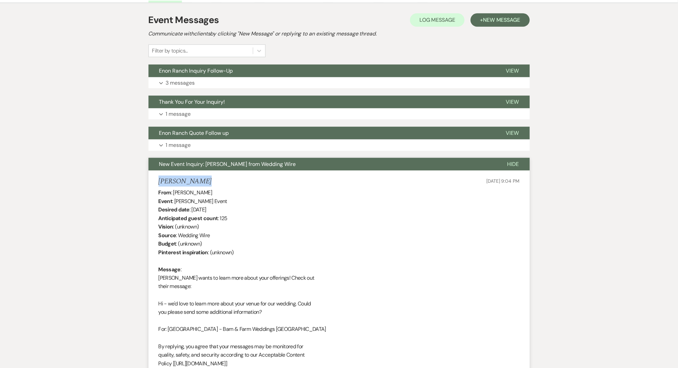
scroll to position [183, 0]
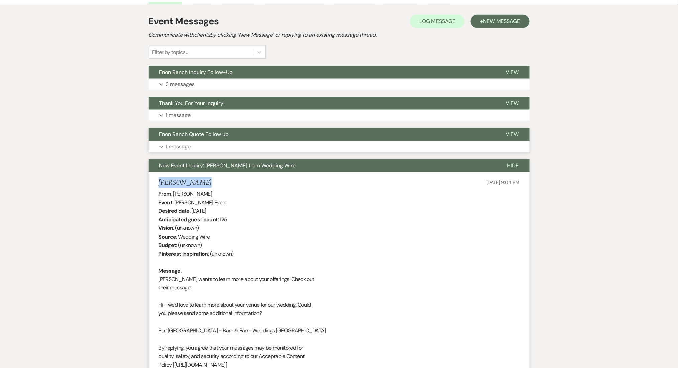
click at [191, 147] on button "Expand 1 message" at bounding box center [338, 146] width 381 height 11
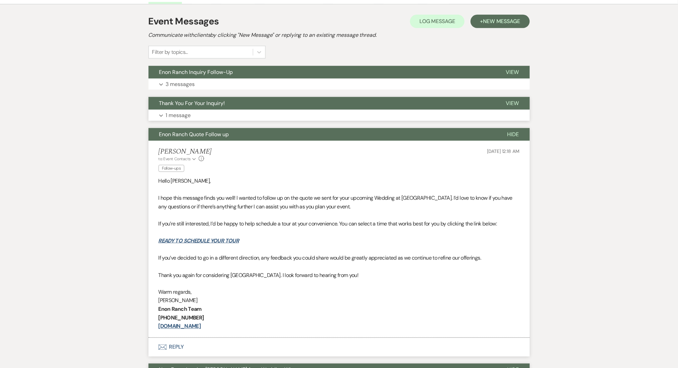
click at [186, 118] on p "1 message" at bounding box center [178, 115] width 25 height 9
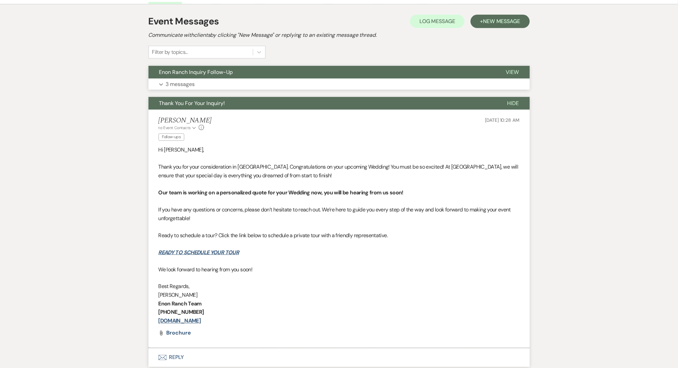
click at [206, 83] on button "Expand 3 messages" at bounding box center [338, 84] width 381 height 11
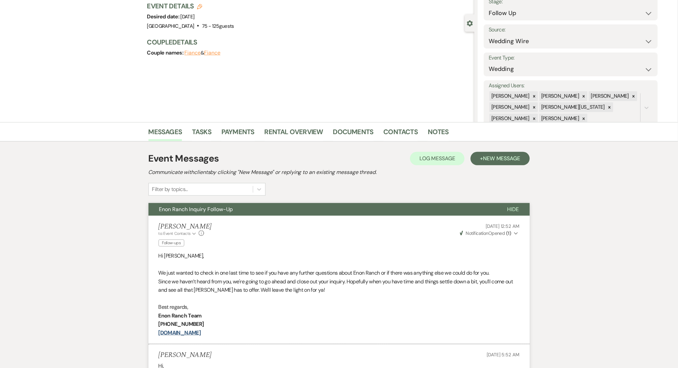
scroll to position [0, 0]
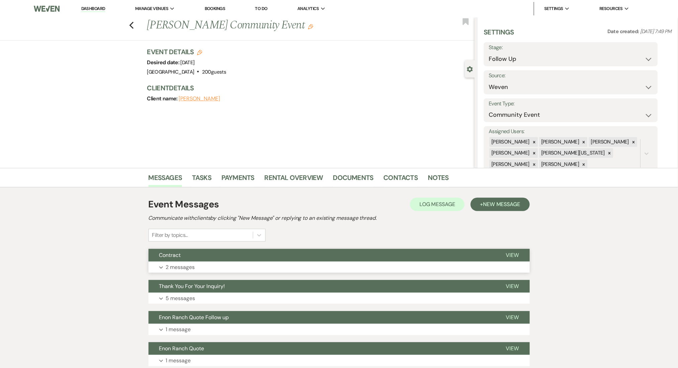
click at [239, 262] on button "Expand 2 messages" at bounding box center [338, 267] width 381 height 11
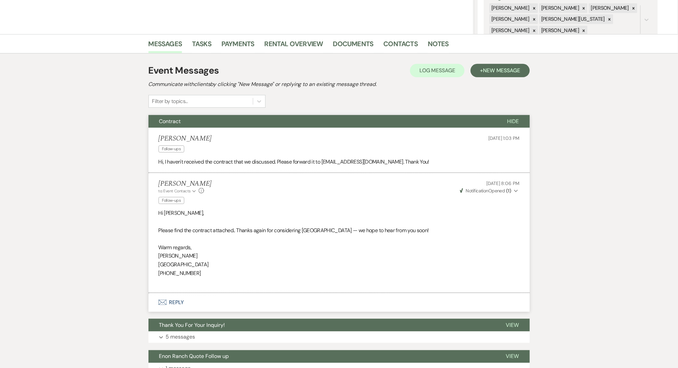
scroll to position [255, 0]
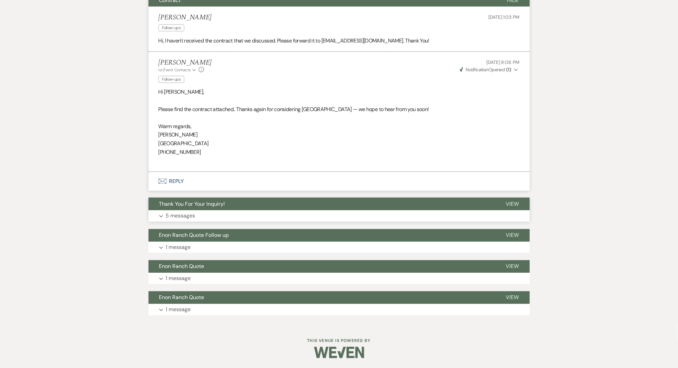
click at [244, 216] on button "Expand 5 messages" at bounding box center [338, 215] width 381 height 11
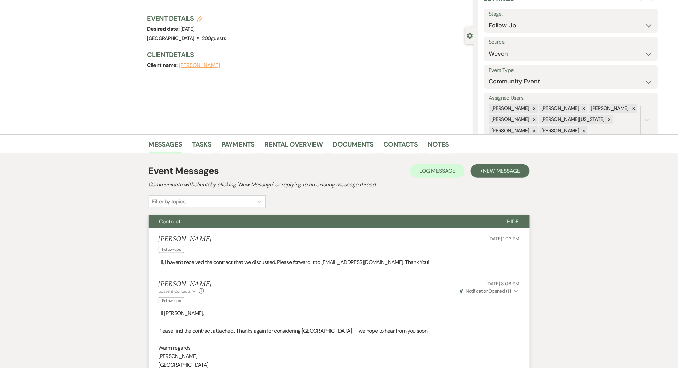
scroll to position [0, 0]
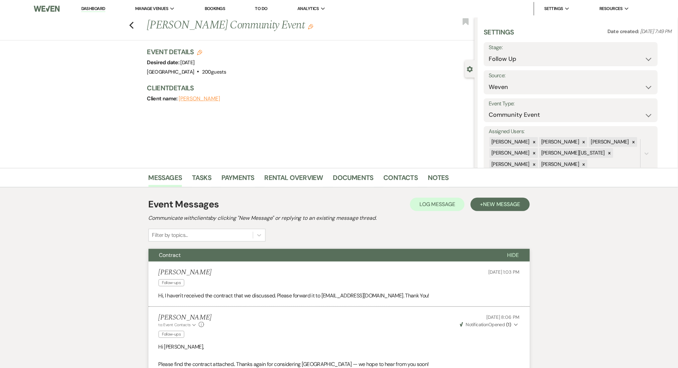
click at [185, 26] on h1 "[PERSON_NAME] Community Event Edit" at bounding box center [277, 25] width 260 height 16
click at [172, 23] on h1 "[PERSON_NAME] Community Event Edit" at bounding box center [277, 25] width 260 height 16
copy h1 "Herbert"
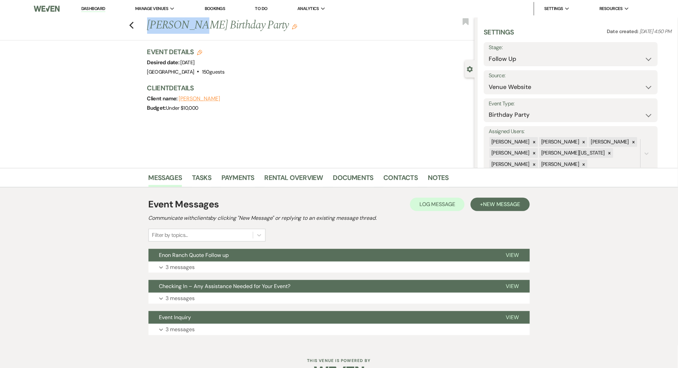
drag, startPoint x: 192, startPoint y: 23, endPoint x: 151, endPoint y: 26, distance: 41.6
click at [151, 26] on h1 "Jene Louis's Birthday Party Edit" at bounding box center [277, 25] width 260 height 16
copy h1 "Jene Louis"
click at [190, 327] on p "3 messages" at bounding box center [180, 329] width 29 height 9
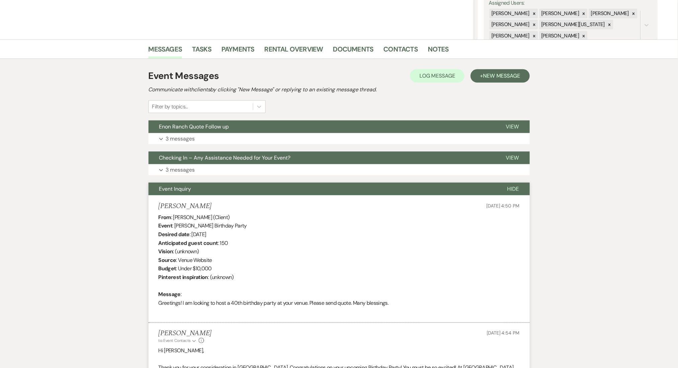
scroll to position [134, 0]
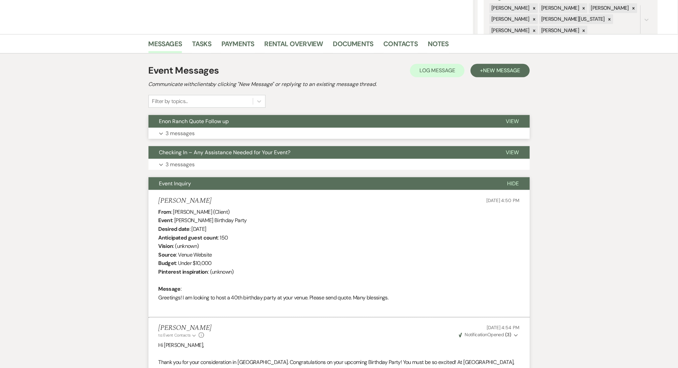
click at [277, 133] on button "Expand 3 messages" at bounding box center [338, 133] width 381 height 11
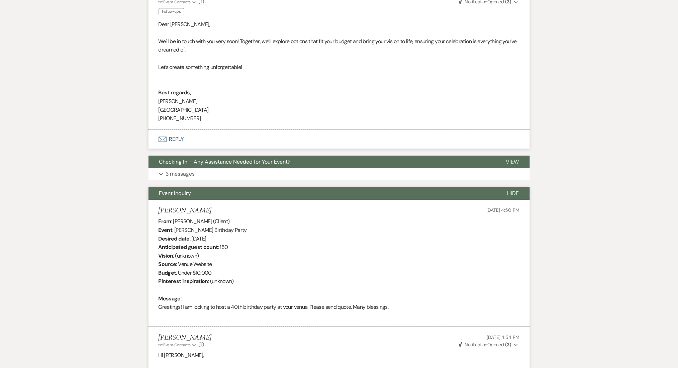
scroll to position [535, 0]
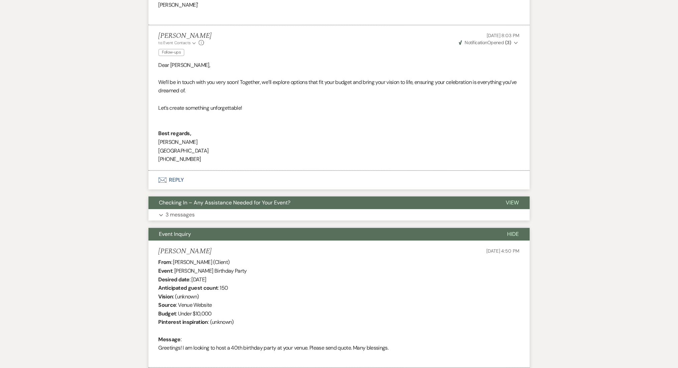
click at [170, 209] on button "Checking In – Any Assistance Needed for Your Event?" at bounding box center [321, 202] width 347 height 13
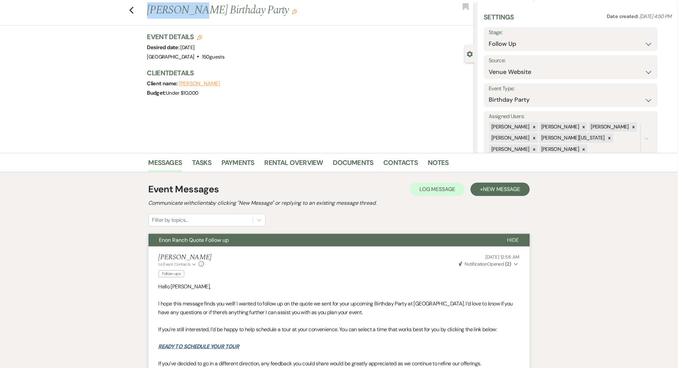
scroll to position [0, 0]
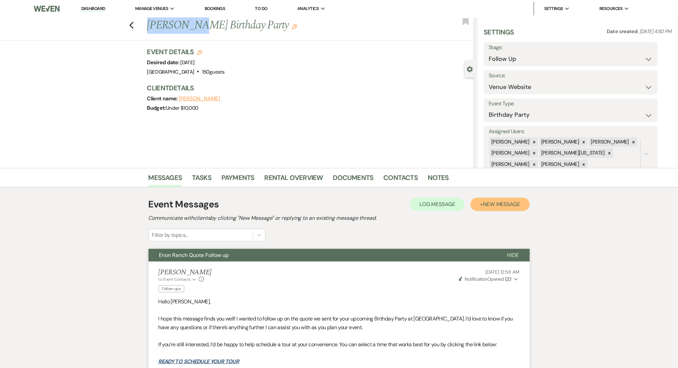
click at [506, 208] on button "+ New Message" at bounding box center [500, 204] width 59 height 13
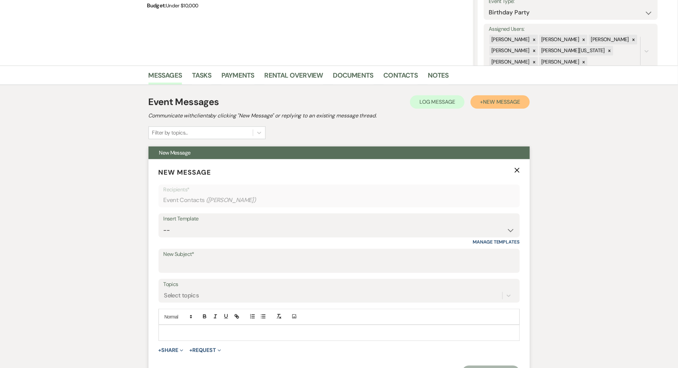
scroll to position [178, 0]
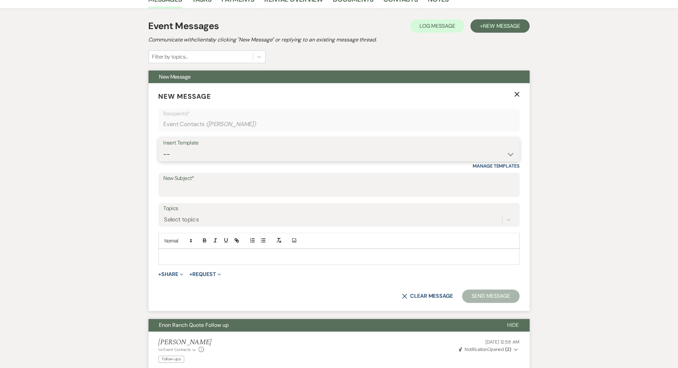
click at [181, 154] on select "-- Inquiry Follow Up Email #2 Contract Sending Template Payment Template Rental…" at bounding box center [339, 154] width 351 height 13
select select "1711"
click at [164, 148] on select "-- Inquiry Follow Up Email #2 Contract Sending Template Payment Template Rental…" at bounding box center [339, 154] width 351 height 13
type input "Enon Ranch Inquiry Follow-Up"
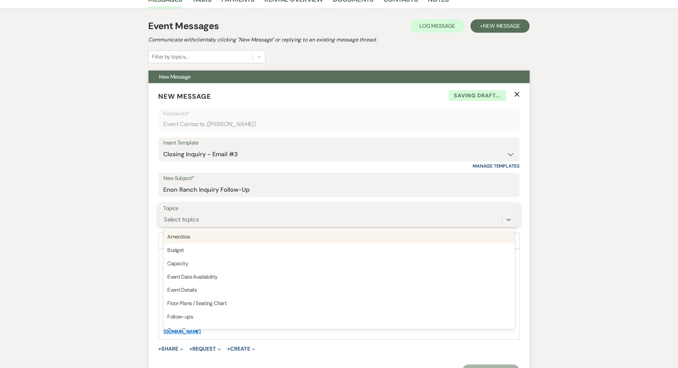
click at [206, 221] on div "Select topics" at bounding box center [333, 220] width 339 height 12
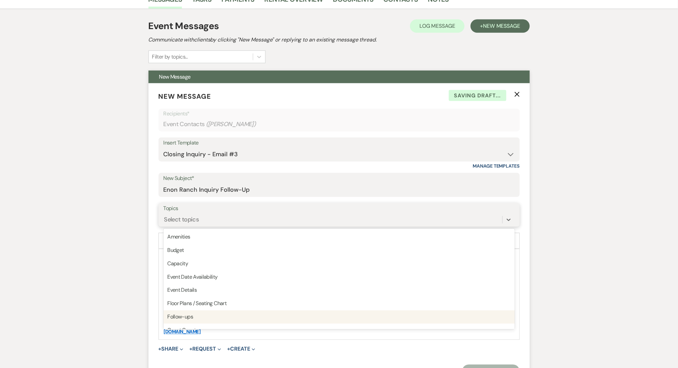
click at [183, 313] on div "Follow-ups" at bounding box center [339, 316] width 351 height 13
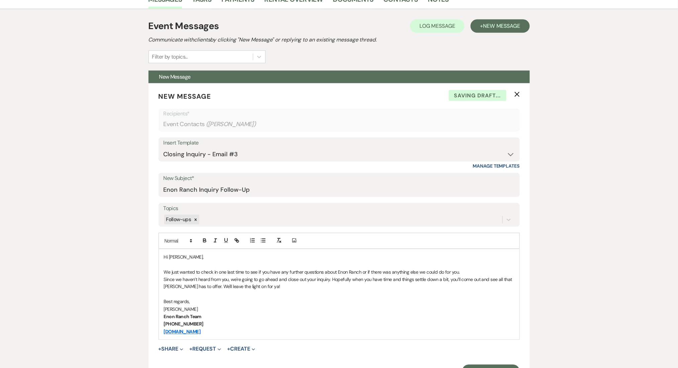
click at [269, 289] on p "Since we haven’t heard from you, we're going to go ahead and close out your inq…" at bounding box center [339, 283] width 351 height 15
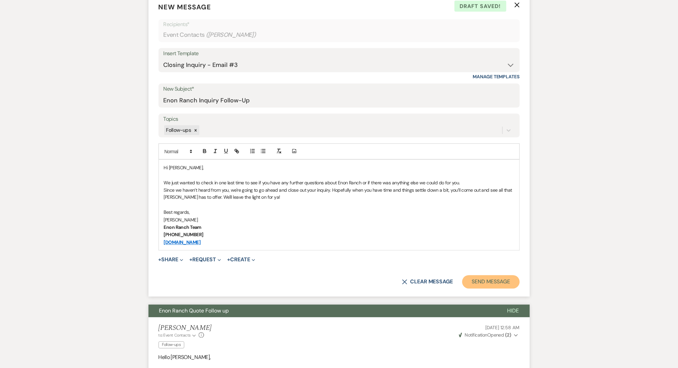
click at [500, 286] on button "Send Message" at bounding box center [490, 281] width 57 height 13
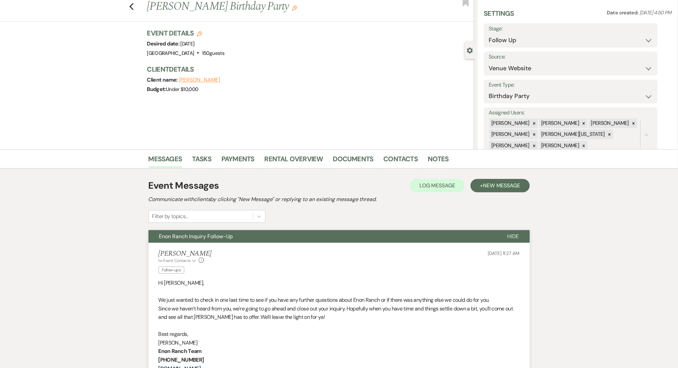
click at [366, 99] on div "Event Details Edit Desired date: Saturday, December 6th, 2025 Venue: Enon Ranch…" at bounding box center [310, 64] width 327 height 72
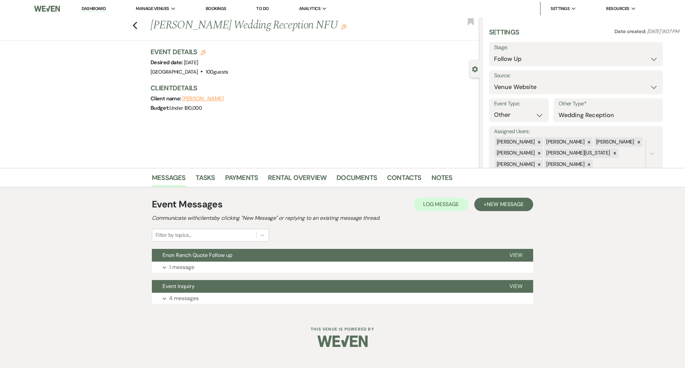
click at [333, 23] on h1 "[PERSON_NAME] Wedding Reception NFU Edit" at bounding box center [281, 25] width 261 height 16
click at [331, 24] on h1 "[PERSON_NAME] Wedding Reception NFU Edit" at bounding box center [281, 25] width 261 height 16
click at [341, 29] on icon "Edit" at bounding box center [343, 26] width 5 height 5
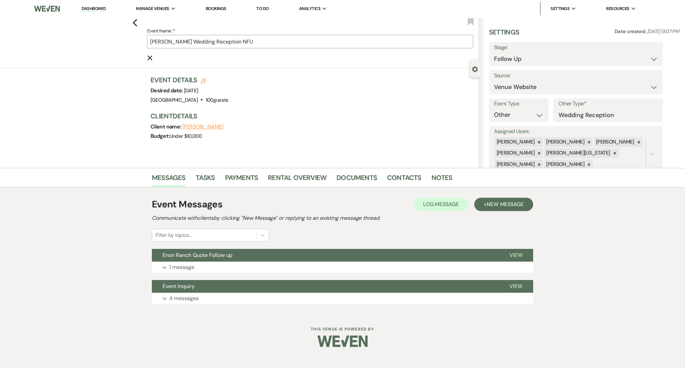
drag, startPoint x: 238, startPoint y: 44, endPoint x: 281, endPoint y: 37, distance: 43.6
click at [281, 37] on input "[PERSON_NAME] Wedding Reception NFU" at bounding box center [310, 41] width 326 height 13
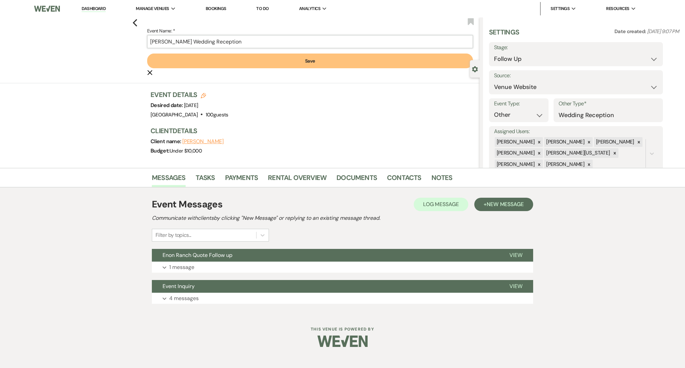
type input "[PERSON_NAME] Wedding Reception"
click at [286, 65] on button "Save" at bounding box center [310, 61] width 326 height 15
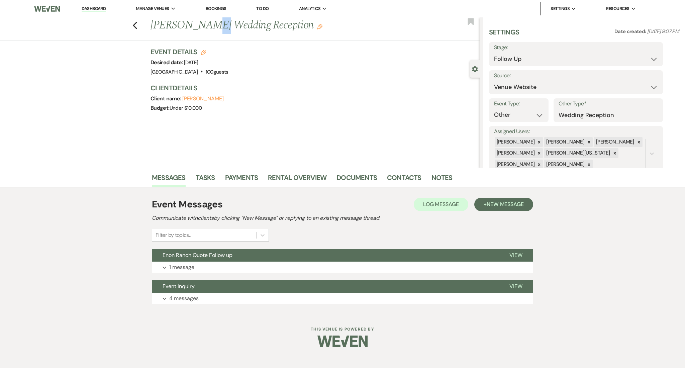
drag, startPoint x: 210, startPoint y: 26, endPoint x: 203, endPoint y: 26, distance: 6.7
click at [203, 26] on h1 "[PERSON_NAME] Wedding Reception Edit" at bounding box center [281, 25] width 261 height 16
click at [206, 26] on h1 "[PERSON_NAME] Wedding Reception Edit" at bounding box center [281, 25] width 261 height 16
drag, startPoint x: 210, startPoint y: 27, endPoint x: 151, endPoint y: 29, distance: 58.9
click at [151, 29] on h1 "[PERSON_NAME] Wedding Reception Edit" at bounding box center [281, 25] width 261 height 16
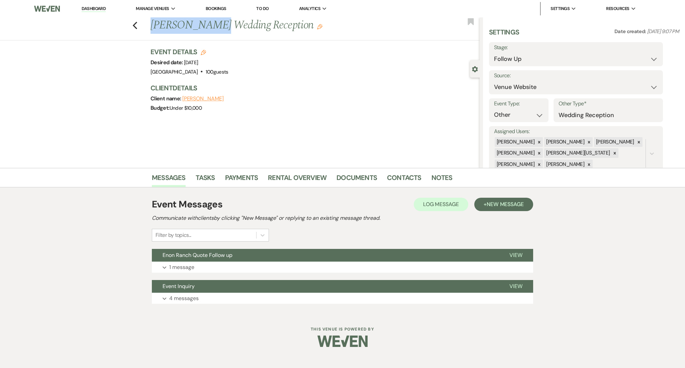
copy h1 "[PERSON_NAME]"
click at [233, 300] on button "Expand 4 messages" at bounding box center [342, 298] width 381 height 11
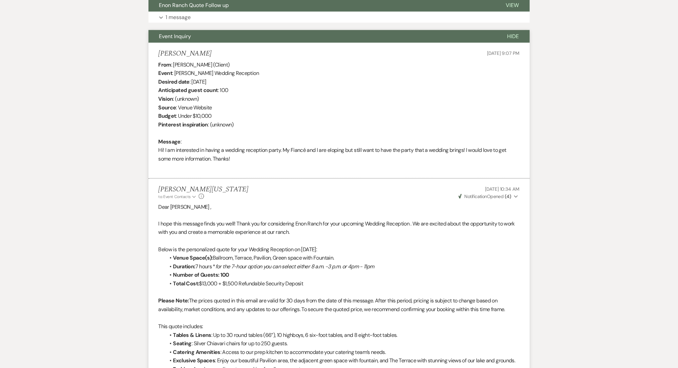
scroll to position [151, 0]
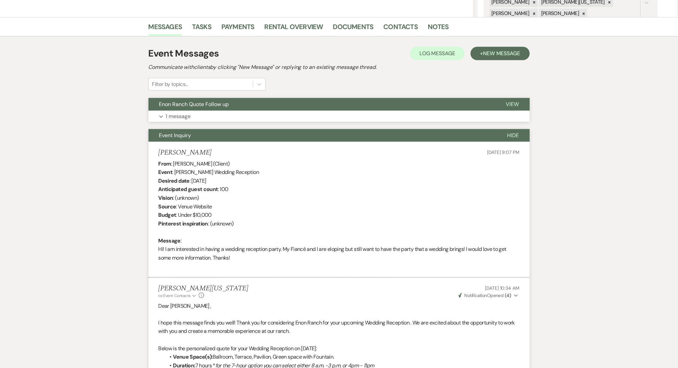
click at [202, 108] on button "Enon Ranch Quote Follow up" at bounding box center [321, 104] width 347 height 13
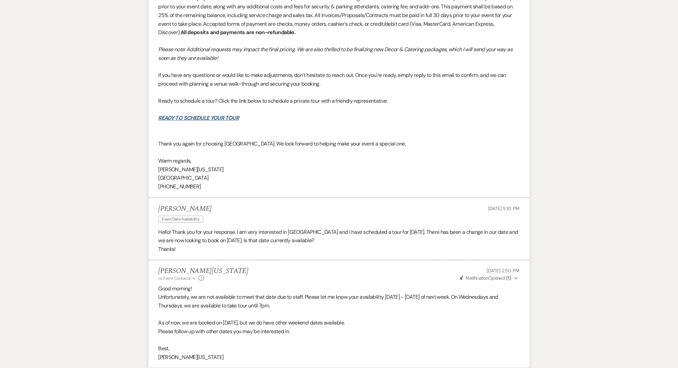
scroll to position [1052, 0]
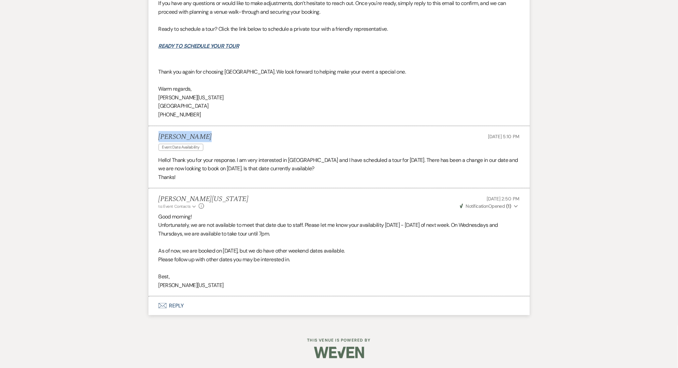
drag, startPoint x: 203, startPoint y: 139, endPoint x: 154, endPoint y: 137, distance: 49.2
click at [154, 137] on li "[PERSON_NAME] Event Date Availability [DATE] 5:10 PM Hello! Thank you for your …" at bounding box center [338, 157] width 381 height 63
copy h5 "[PERSON_NAME]"
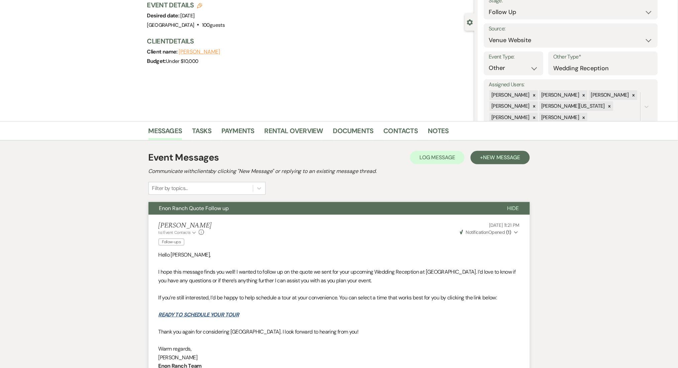
scroll to position [134, 0]
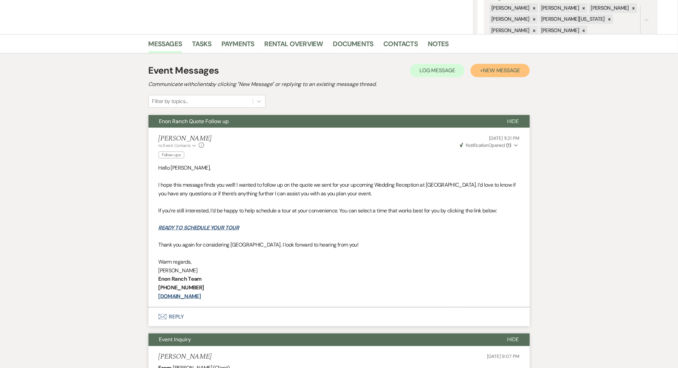
click at [494, 74] on button "+ New Message" at bounding box center [500, 70] width 59 height 13
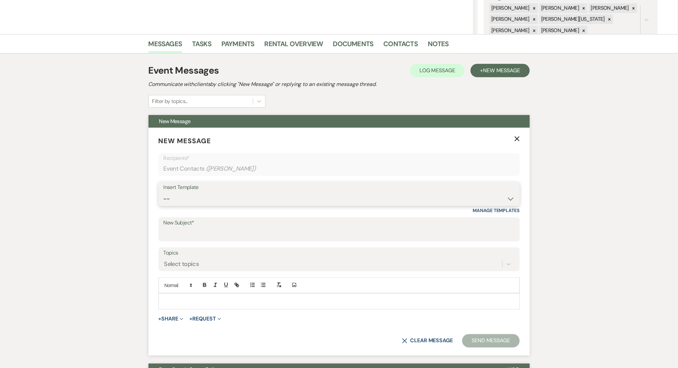
click at [219, 199] on select "-- Inquiry Follow Up Email #2 Contract Sending Template Payment Template Rental…" at bounding box center [339, 198] width 351 height 13
select select "4603"
click at [164, 192] on select "-- Inquiry Follow Up Email #2 Contract Sending Template Payment Template Rental…" at bounding box center [339, 198] width 351 height 13
type input "Checking In – Any Assistance Needed for Your Event?"
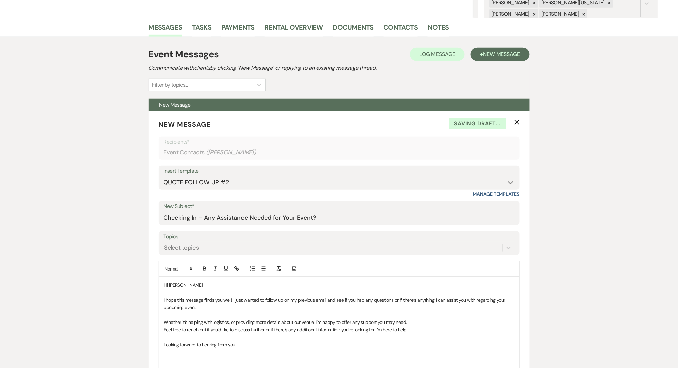
scroll to position [268, 0]
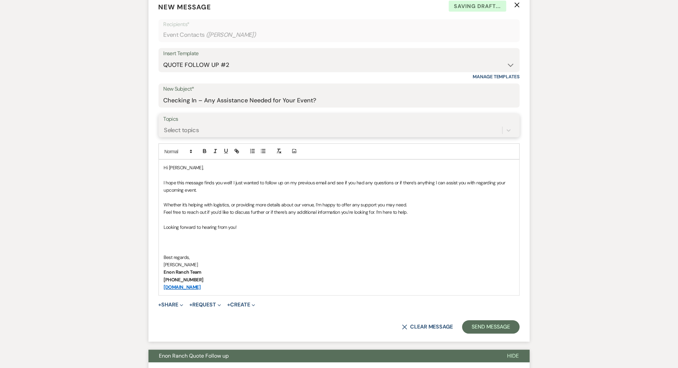
click at [181, 126] on div "Select topics" at bounding box center [181, 130] width 35 height 9
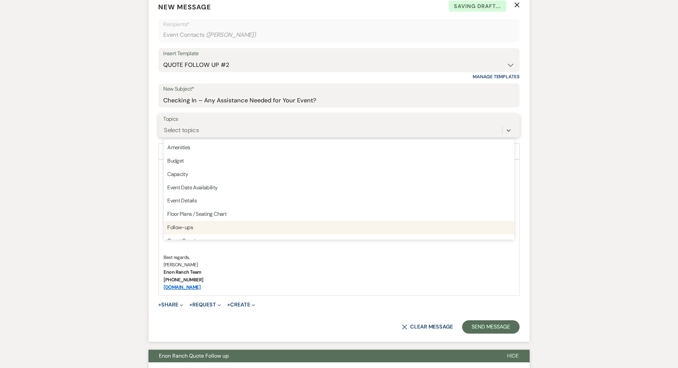
drag, startPoint x: 187, startPoint y: 225, endPoint x: 169, endPoint y: 216, distance: 19.4
click at [187, 225] on div "Follow-ups" at bounding box center [339, 227] width 351 height 13
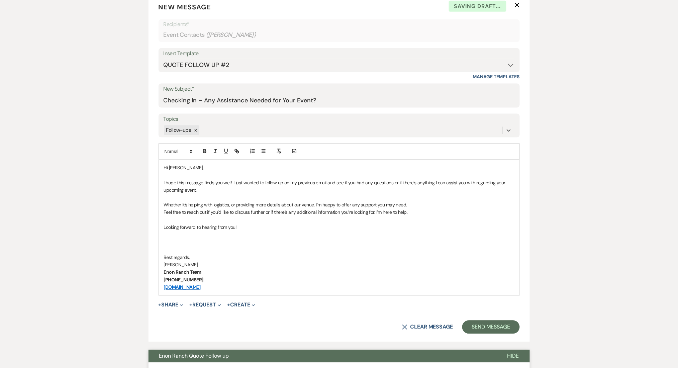
click at [507, 336] on form "New Message X Saving draft... Recipients* Event Contacts ( [PERSON_NAME] ) Inse…" at bounding box center [338, 168] width 381 height 348
click at [503, 323] on button "Send Message" at bounding box center [490, 326] width 57 height 13
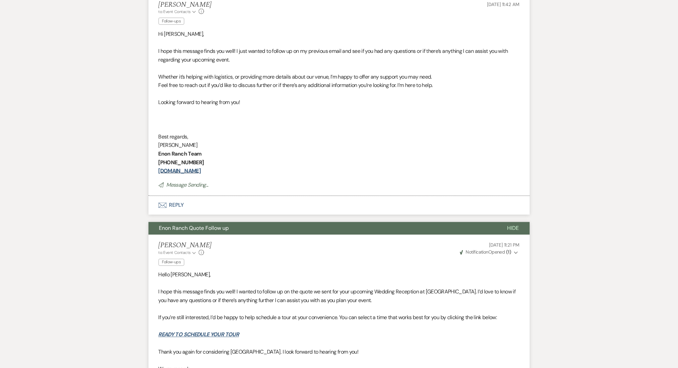
scroll to position [19, 0]
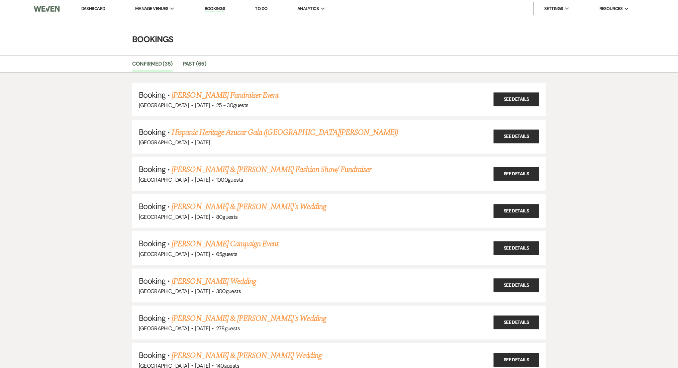
click at [314, 61] on ul "Confirmed (35) Past (65)" at bounding box center [339, 65] width 482 height 14
click at [190, 69] on link "Past (65)" at bounding box center [194, 66] width 23 height 13
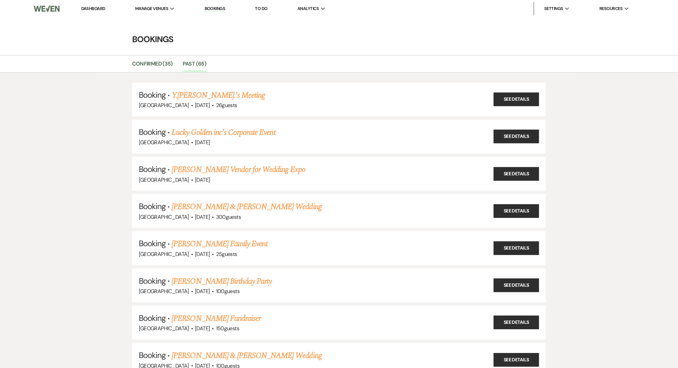
click at [330, 40] on h4 "Bookings" at bounding box center [339, 39] width 482 height 12
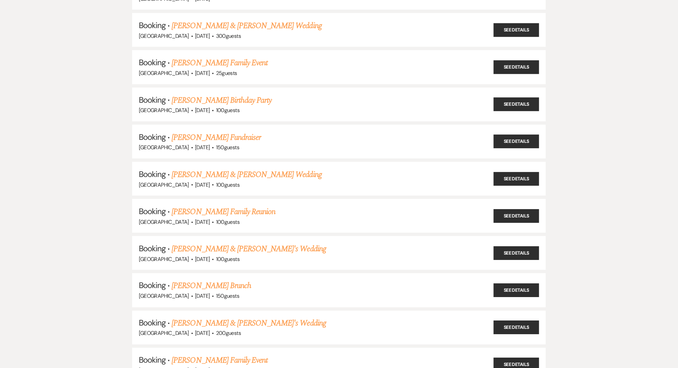
scroll to position [44, 0]
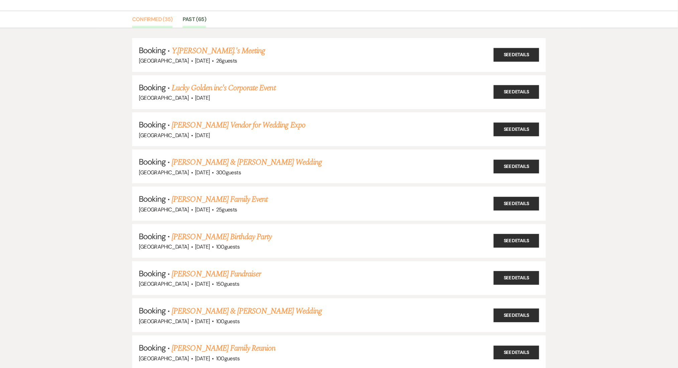
click at [155, 18] on link "Confirmed (35)" at bounding box center [152, 21] width 40 height 13
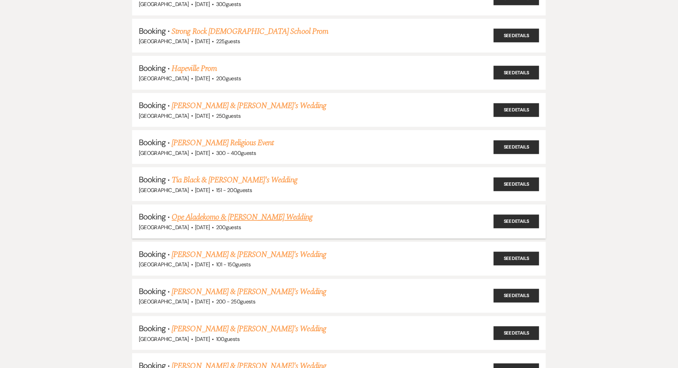
scroll to position [936, 0]
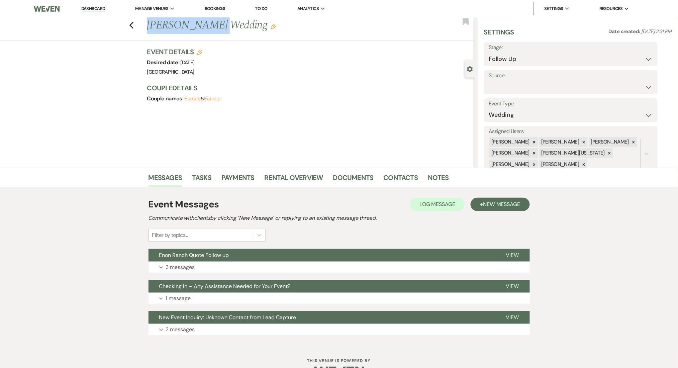
drag, startPoint x: 210, startPoint y: 26, endPoint x: 153, endPoint y: 28, distance: 56.9
click at [153, 28] on h1 "[PERSON_NAME] Wedding Edit" at bounding box center [277, 25] width 260 height 16
copy h1 "[PERSON_NAME]"
click at [253, 331] on button "Expand 2 messages" at bounding box center [338, 329] width 381 height 11
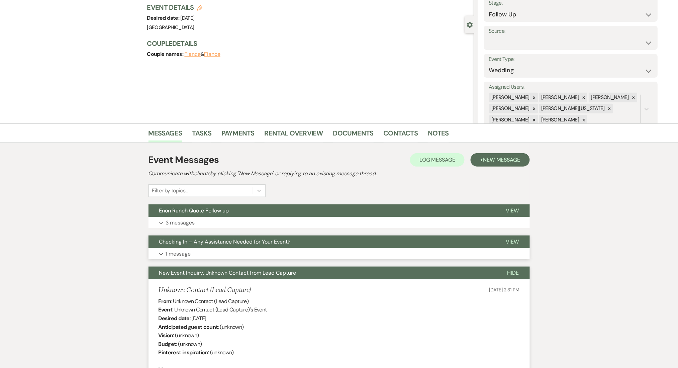
click at [253, 252] on button "Expand 1 message" at bounding box center [338, 253] width 381 height 11
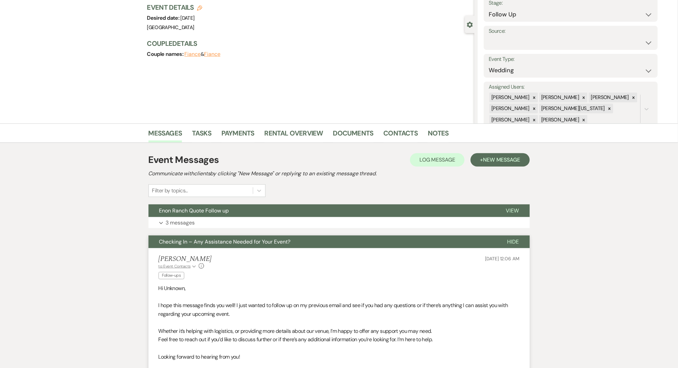
scroll to position [178, 0]
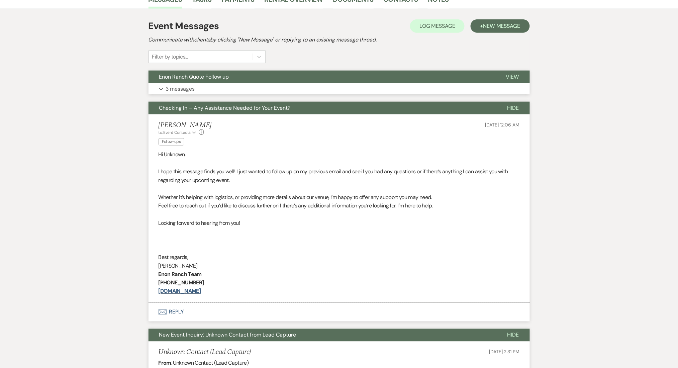
click at [242, 90] on button "Expand 3 messages" at bounding box center [338, 88] width 381 height 11
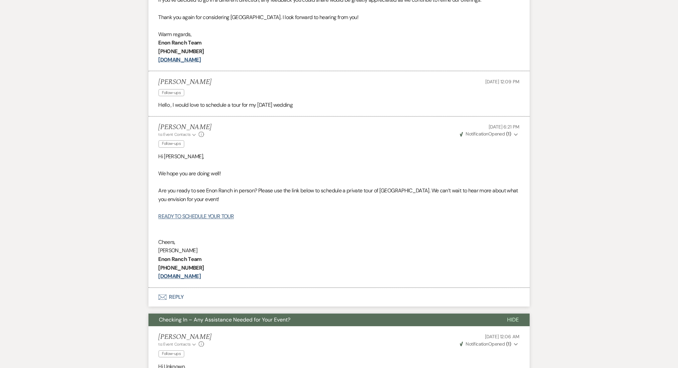
scroll to position [312, 0]
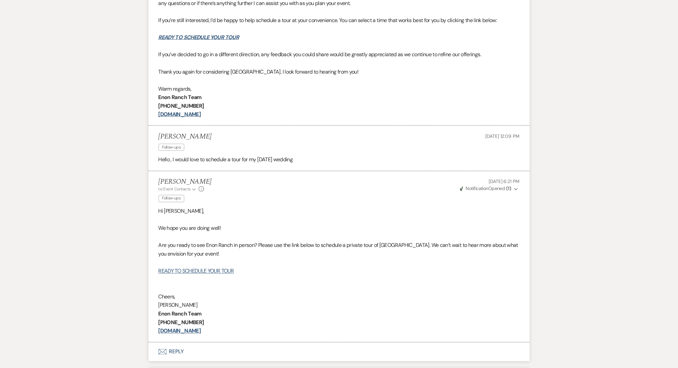
drag, startPoint x: 187, startPoint y: 135, endPoint x: 154, endPoint y: 135, distance: 32.8
click at [154, 135] on li "[PERSON_NAME] Follow-ups [DATE] 12:09 PM Hello , I would love to schedule a tou…" at bounding box center [338, 148] width 381 height 45
copy h5 "[PERSON_NAME]"
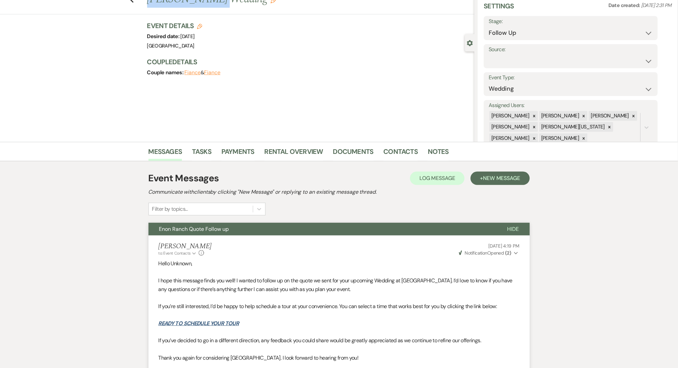
scroll to position [0, 0]
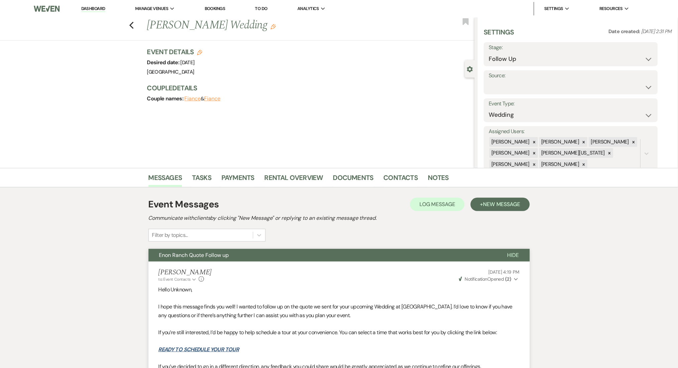
click at [355, 108] on div "Event Details Edit Desired date: [DATE] Venue: [GEOGRAPHIC_DATA] Venue Address:…" at bounding box center [310, 78] width 327 height 63
click at [499, 81] on select "Weven Venue Website Instagram Facebook Pinterest Google The Knot Wedding Wire H…" at bounding box center [571, 87] width 164 height 13
click at [370, 111] on div "Previous [PERSON_NAME] Wedding Edit Bookmark Gear Settings Settings Date create…" at bounding box center [237, 92] width 475 height 151
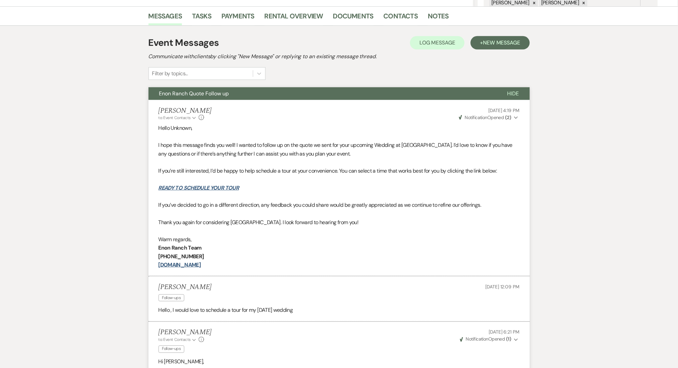
scroll to position [89, 0]
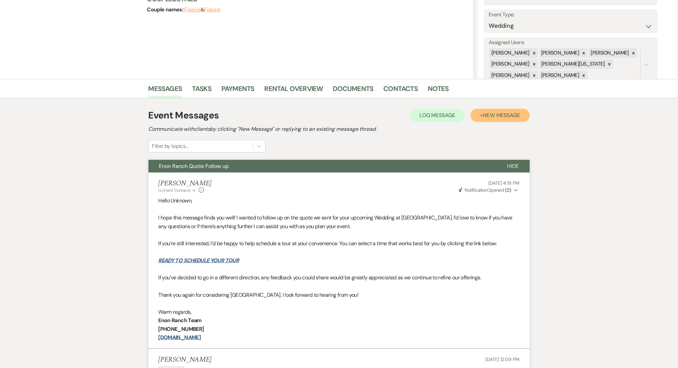
click at [486, 115] on span "New Message" at bounding box center [501, 115] width 37 height 7
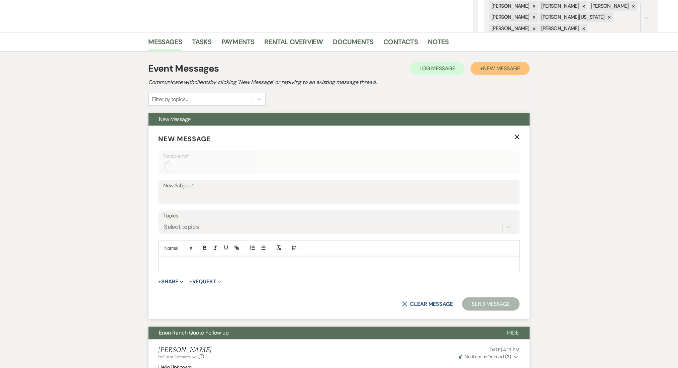
scroll to position [223, 0]
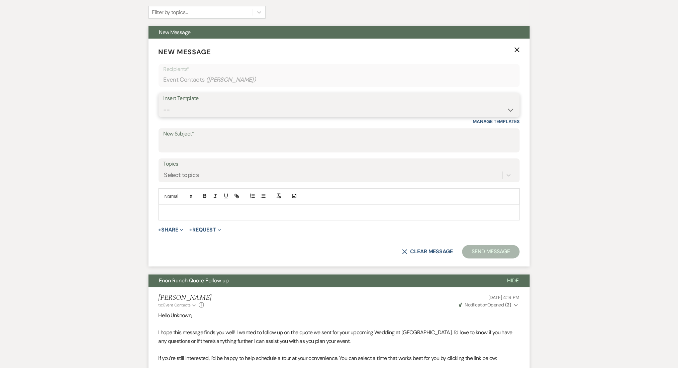
click at [202, 107] on select "--" at bounding box center [339, 109] width 351 height 13
click at [200, 115] on select "-- Inquiry Follow Up Email #2 Contract Sending Template Payment Template Rental…" at bounding box center [339, 109] width 351 height 13
select select "4434"
click at [164, 103] on select "-- Inquiry Follow Up Email #2 Contract Sending Template Payment Template Rental…" at bounding box center [339, 109] width 351 height 13
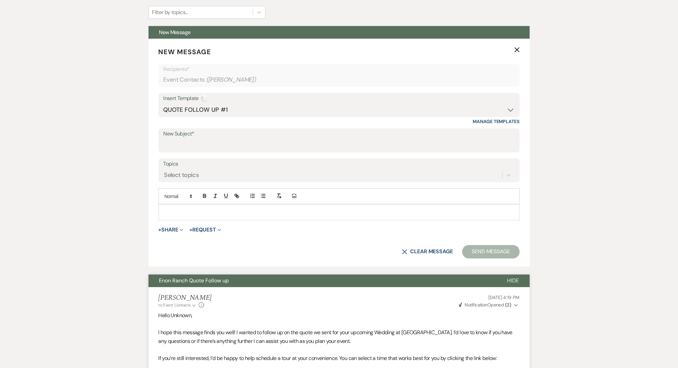
scroll to position [357, 0]
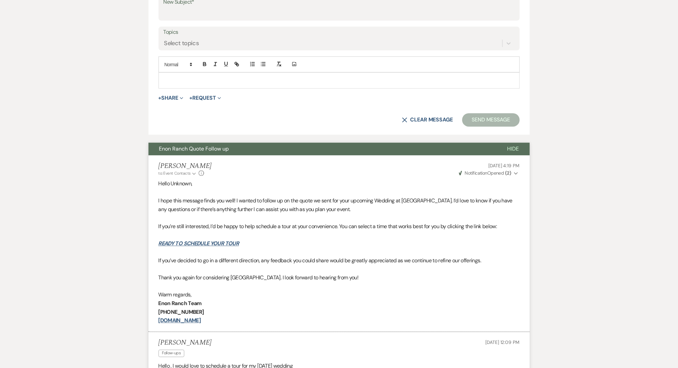
type input "Enon Ranch Quote Follow up"
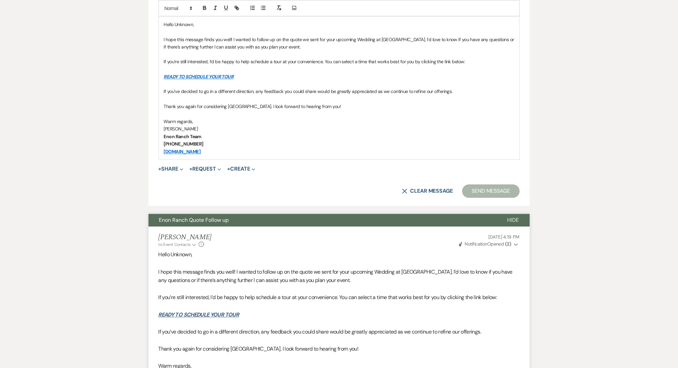
scroll to position [312, 0]
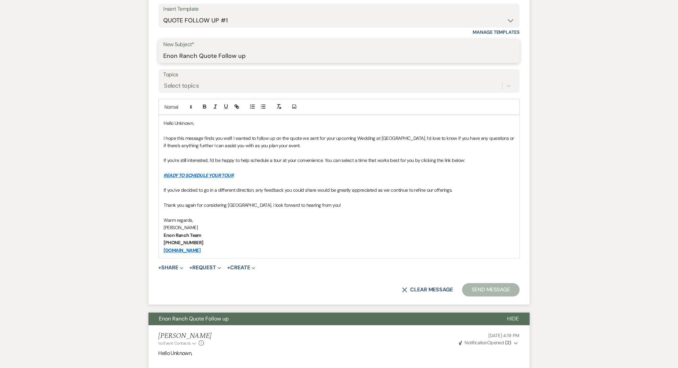
click at [200, 54] on input "Enon Ranch Quote Follow up" at bounding box center [339, 55] width 351 height 13
click at [211, 12] on div "Insert Template" at bounding box center [339, 9] width 351 height 10
click at [215, 19] on select "-- Inquiry Follow Up Email #2 Contract Sending Template Payment Template Rental…" at bounding box center [339, 20] width 351 height 13
select select "4603"
click at [164, 14] on select "-- Inquiry Follow Up Email #2 Contract Sending Template Payment Template Rental…" at bounding box center [339, 20] width 351 height 13
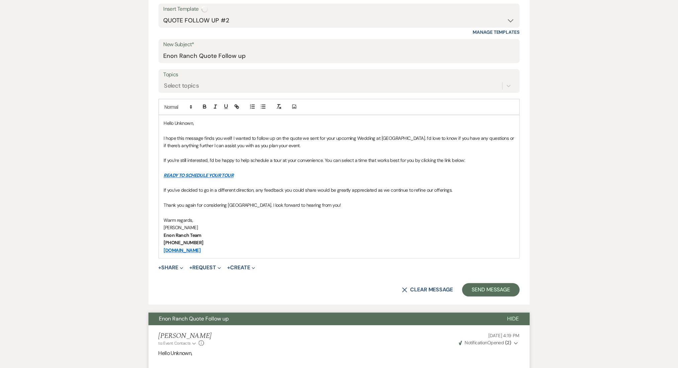
type input "Checking In – Any Assistance Needed for Your Event?"
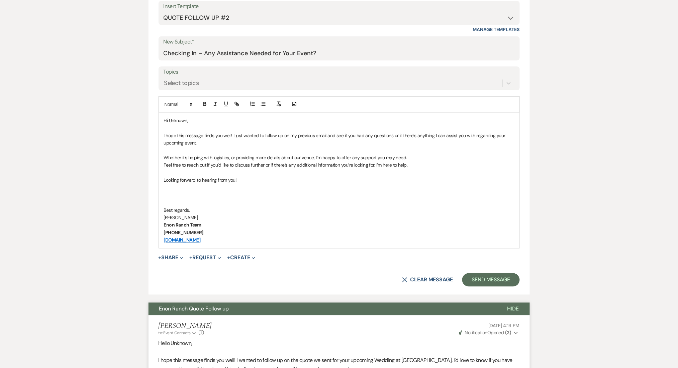
scroll to position [268, 0]
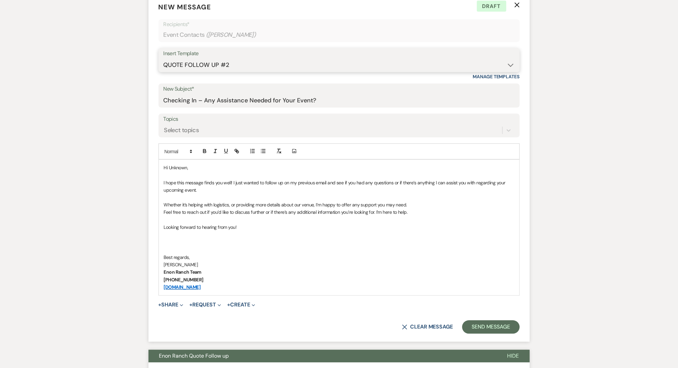
click at [191, 60] on select "-- Inquiry Follow Up Email #2 Contract Sending Template Payment Template Rental…" at bounding box center [339, 65] width 351 height 13
select select "1402"
click at [164, 59] on select "-- Inquiry Follow Up Email #2 Contract Sending Template Payment Template Rental…" at bounding box center [339, 65] width 351 height 13
type input "Ready to Schedule a Tour?"
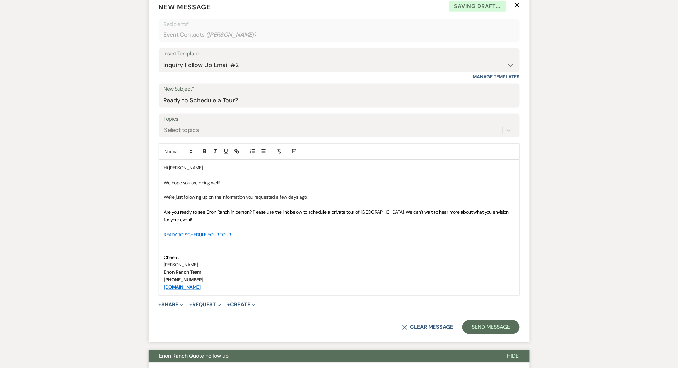
click at [190, 123] on label "Topics" at bounding box center [339, 119] width 351 height 10
click at [165, 126] on input "Topics" at bounding box center [164, 130] width 1 height 9
click at [186, 128] on div "Select topics" at bounding box center [181, 130] width 35 height 9
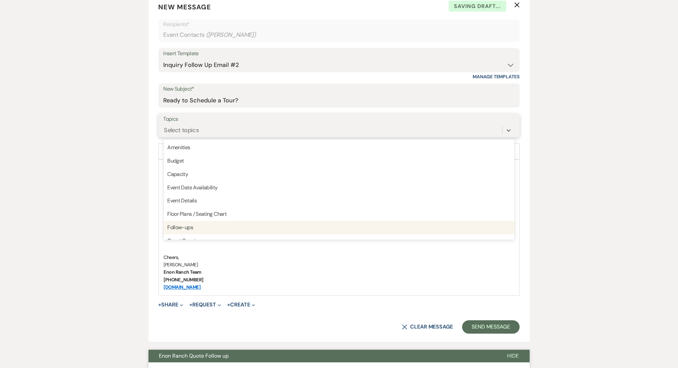
drag, startPoint x: 178, startPoint y: 231, endPoint x: 137, endPoint y: 222, distance: 41.6
click at [177, 232] on div "Follow-ups" at bounding box center [339, 227] width 351 height 13
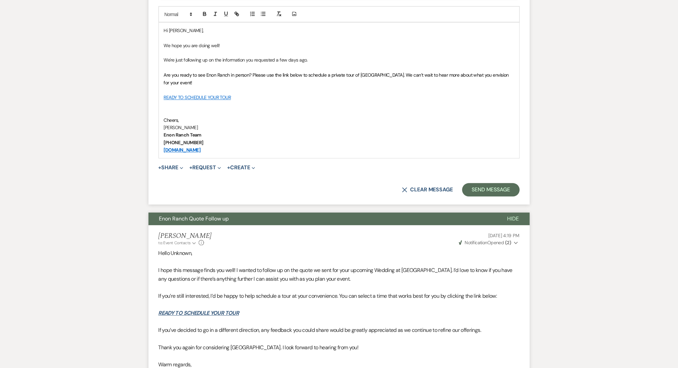
scroll to position [312, 0]
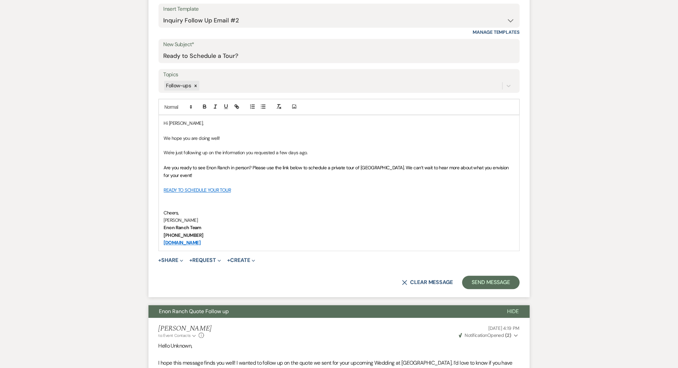
drag, startPoint x: 205, startPoint y: 27, endPoint x: 207, endPoint y: 19, distance: 8.6
click at [205, 27] on div "Insert Template -- Inquiry Follow Up Email #2 Contract Sending Template Payment…" at bounding box center [339, 19] width 361 height 31
click at [207, 19] on select "-- Inquiry Follow Up Email #2 Contract Sending Template Payment Template Rental…" at bounding box center [339, 20] width 351 height 13
select select "1711"
click at [164, 14] on select "-- Inquiry Follow Up Email #2 Contract Sending Template Payment Template Rental…" at bounding box center [339, 20] width 351 height 13
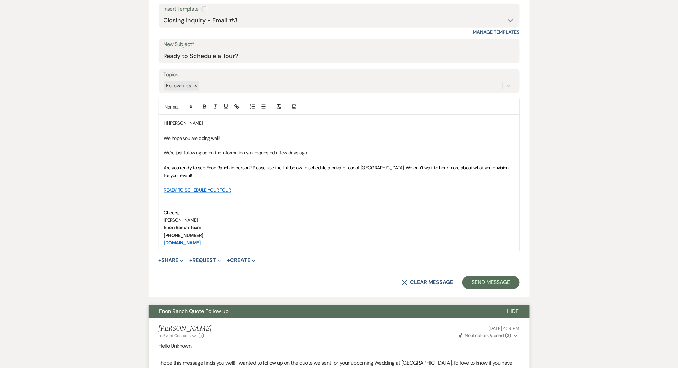
type input "Enon Ranch Inquiry Follow-Up"
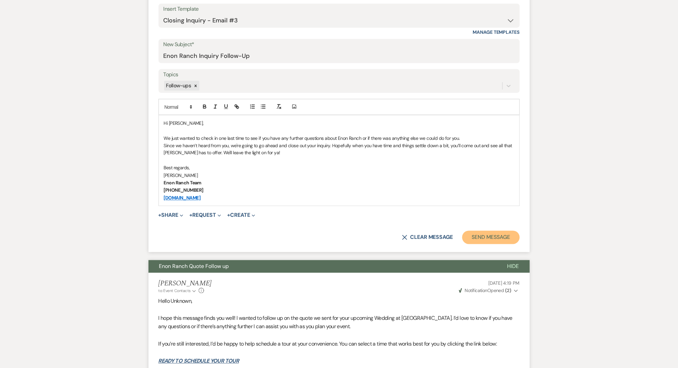
click at [502, 238] on button "Send Message" at bounding box center [490, 237] width 57 height 13
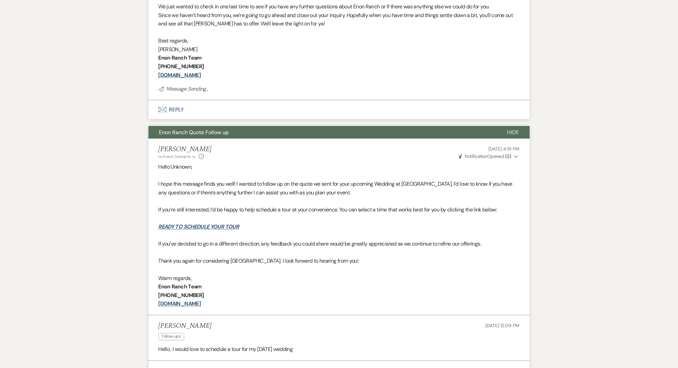
scroll to position [63, 0]
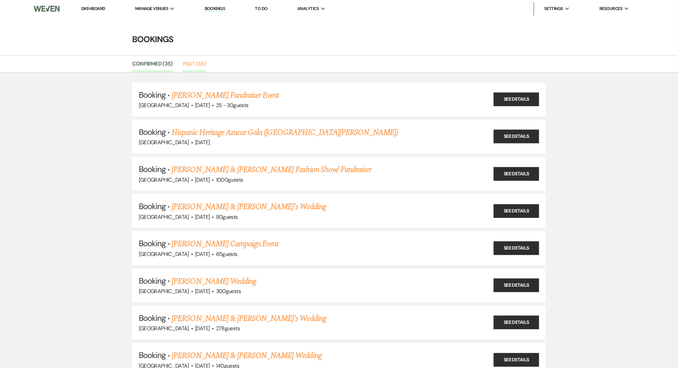
click at [187, 68] on link "Past (65)" at bounding box center [194, 66] width 23 height 13
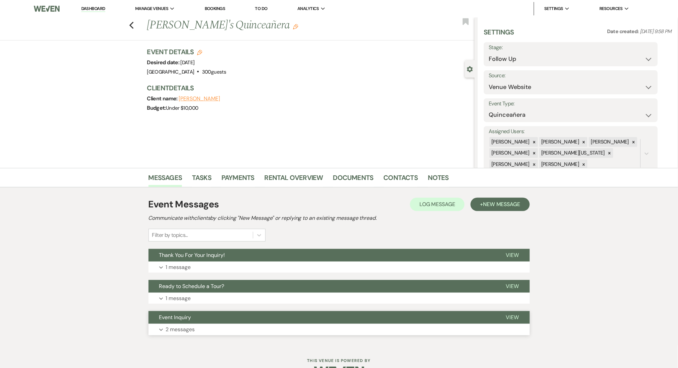
click at [242, 330] on button "Expand 2 messages" at bounding box center [338, 329] width 381 height 11
